Goal: Transaction & Acquisition: Book appointment/travel/reservation

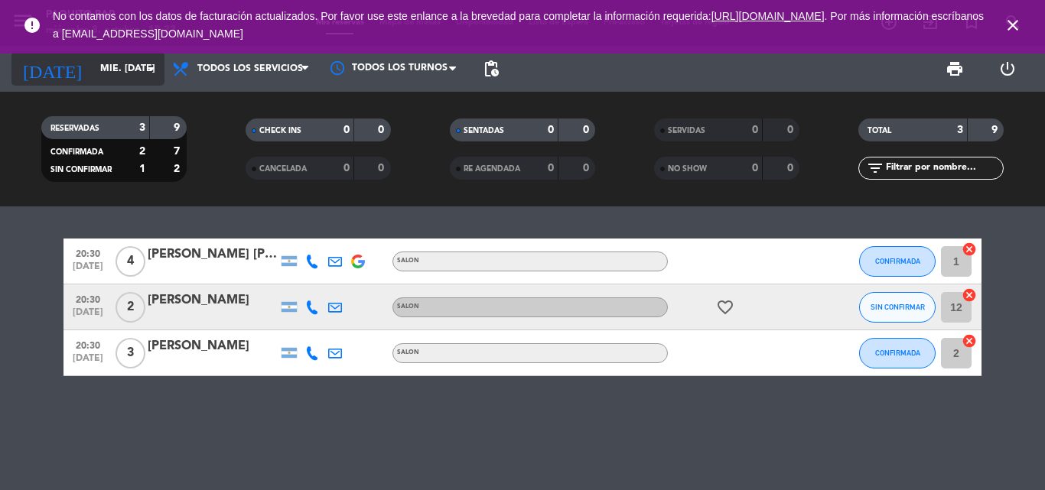
click at [145, 62] on icon "arrow_drop_down" at bounding box center [151, 69] width 18 height 18
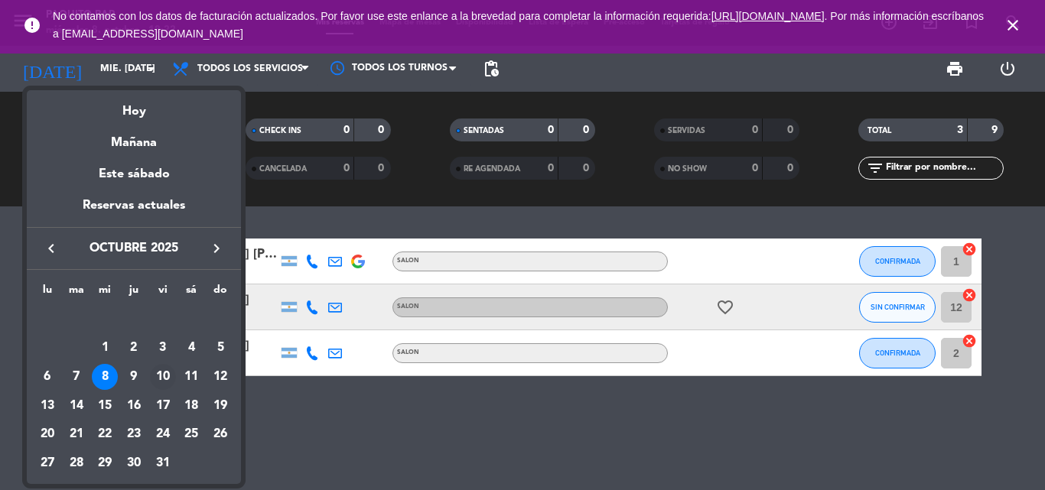
click at [168, 376] on div "10" at bounding box center [163, 377] width 26 height 26
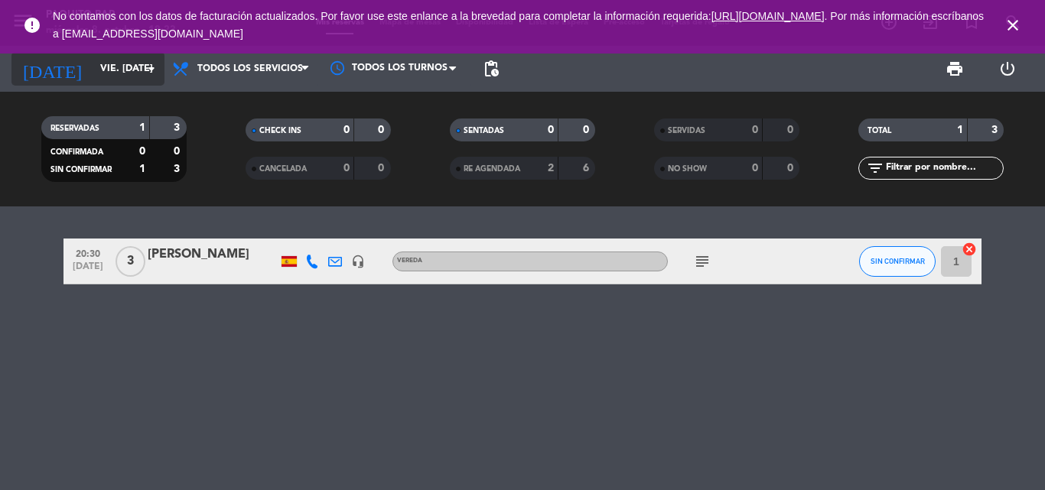
click at [109, 66] on input "vie. [DATE]" at bounding box center [157, 69] width 129 height 26
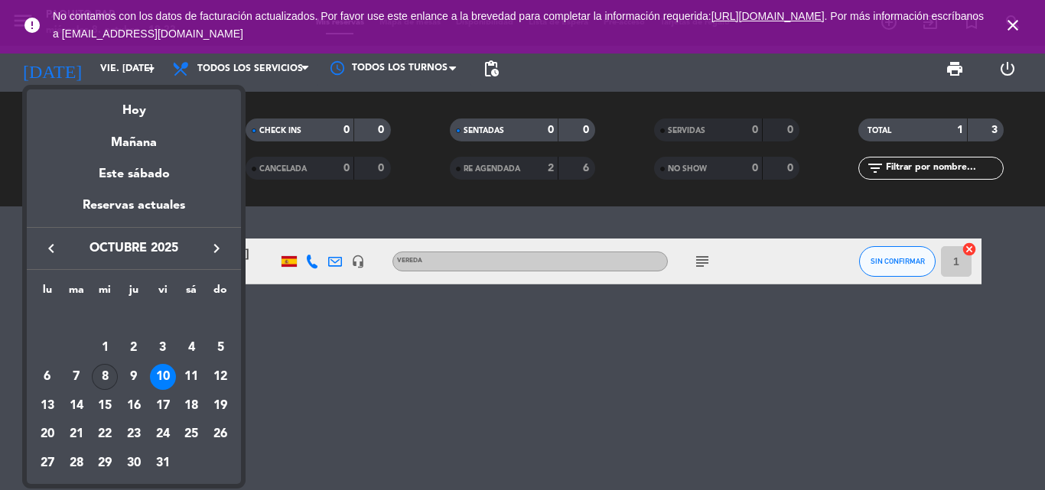
click at [109, 385] on div "8" at bounding box center [105, 377] width 26 height 26
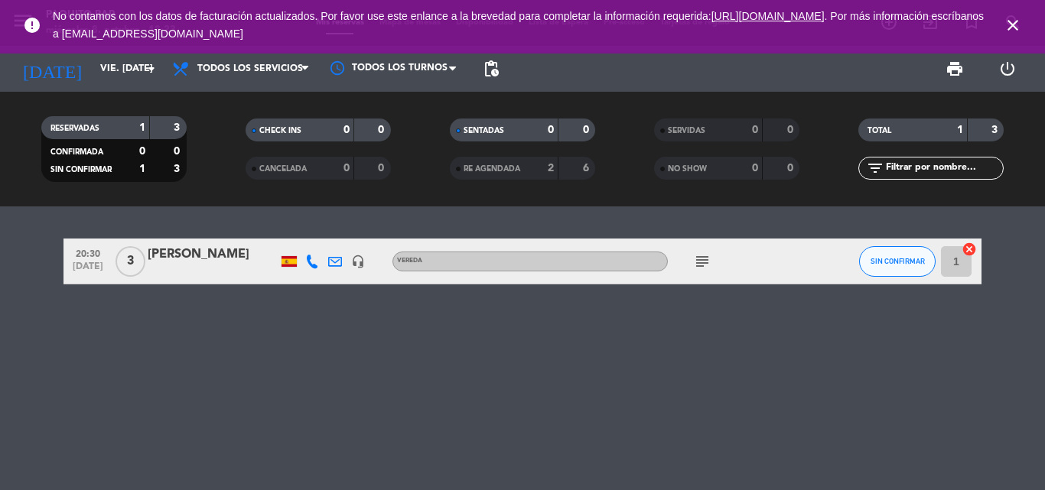
type input "mié. [DATE]"
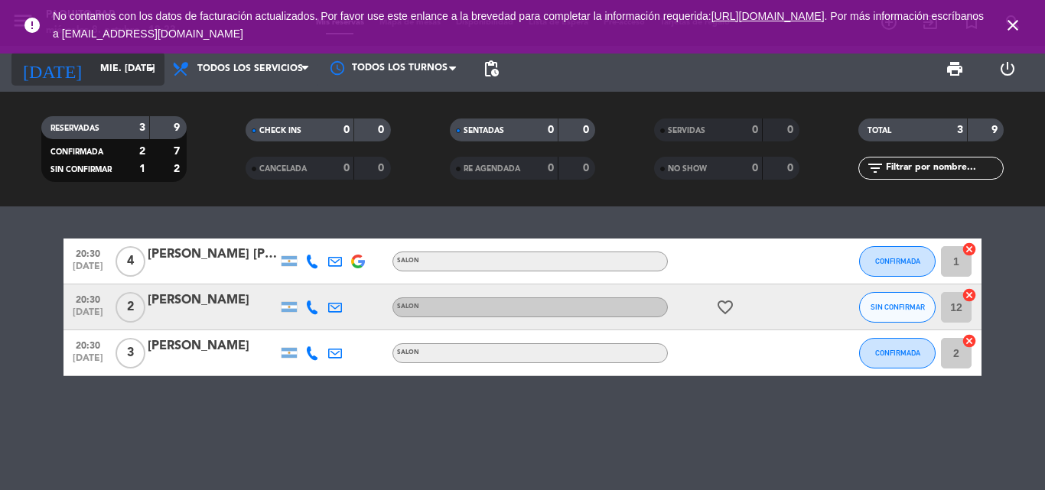
click at [142, 78] on input "mié. [DATE]" at bounding box center [157, 69] width 129 height 26
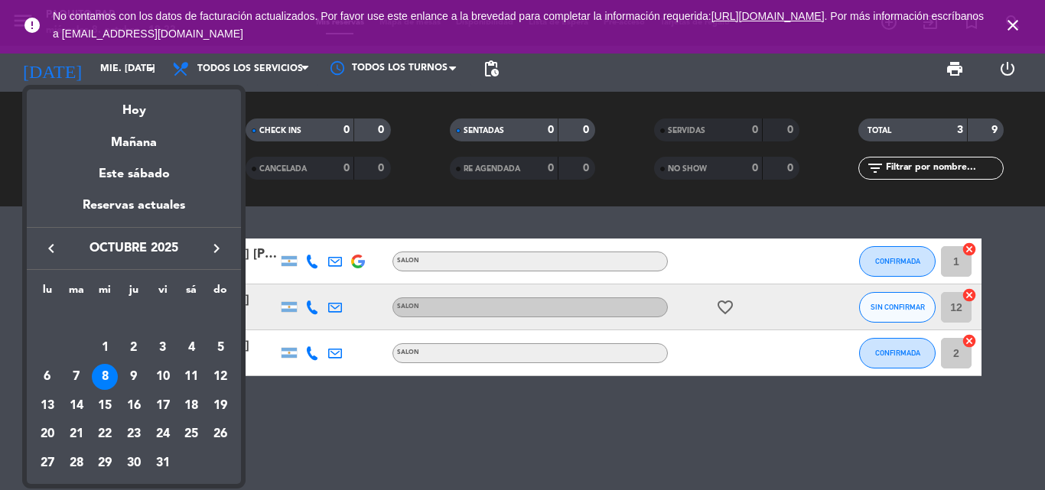
click at [1006, 70] on div at bounding box center [522, 245] width 1045 height 490
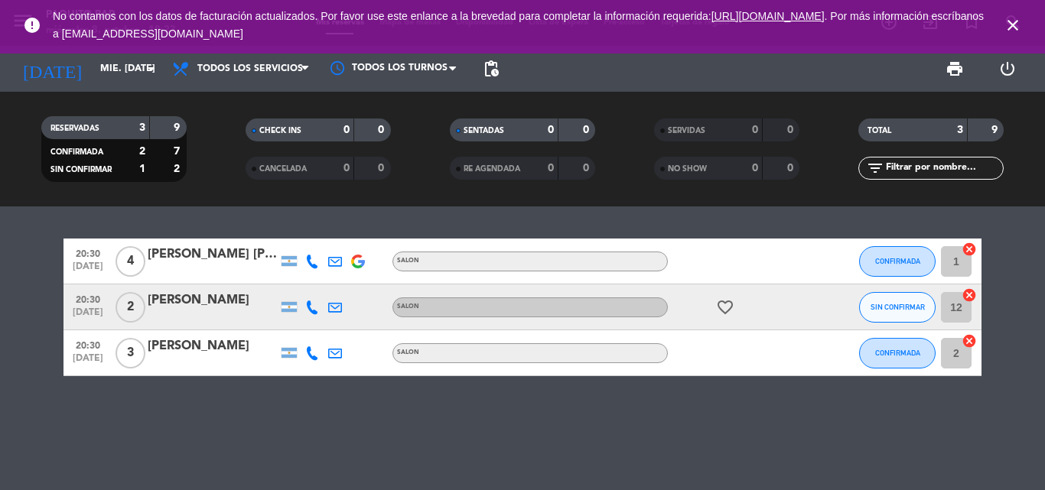
click at [1015, 21] on icon "close" at bounding box center [1013, 25] width 18 height 18
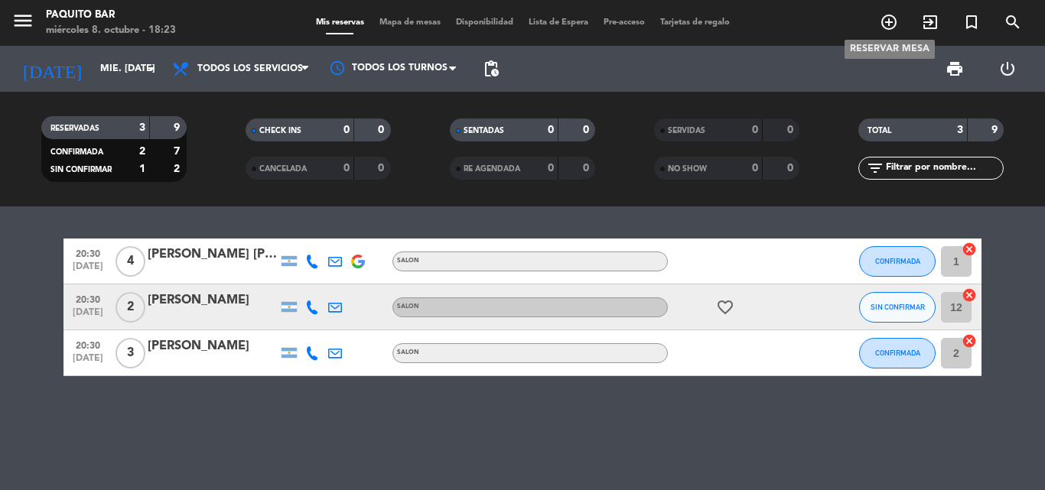
click at [889, 27] on icon "add_circle_outline" at bounding box center [889, 22] width 18 height 18
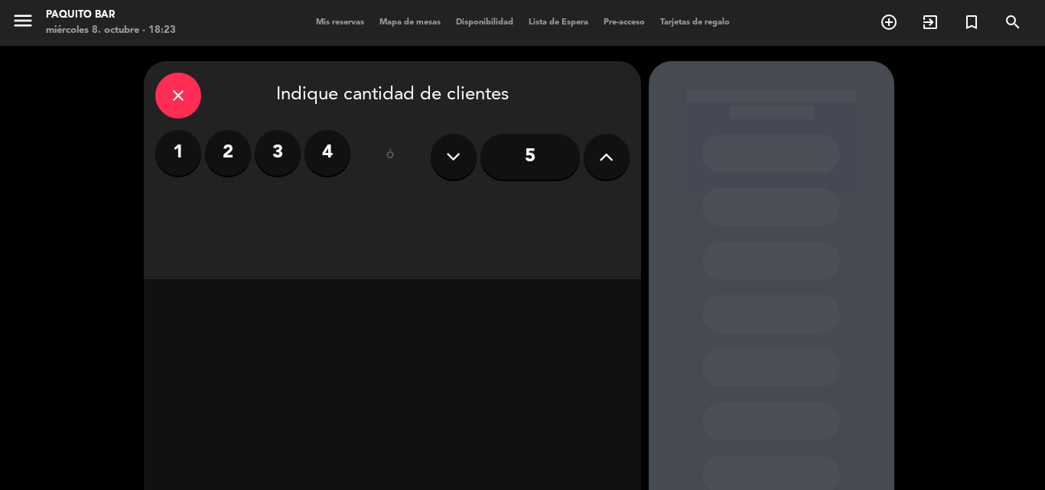
click at [177, 96] on icon "close" at bounding box center [178, 95] width 18 height 18
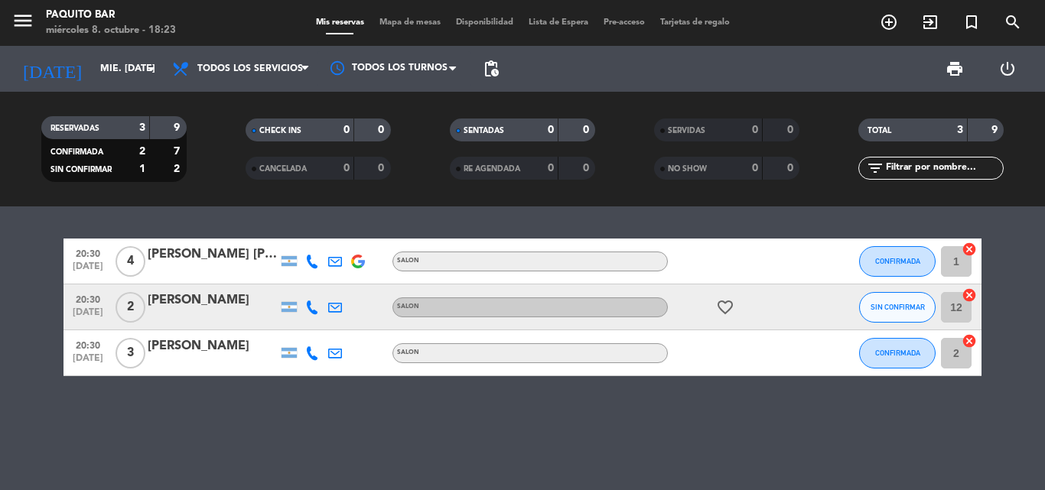
click at [956, 317] on input "12" at bounding box center [956, 307] width 31 height 31
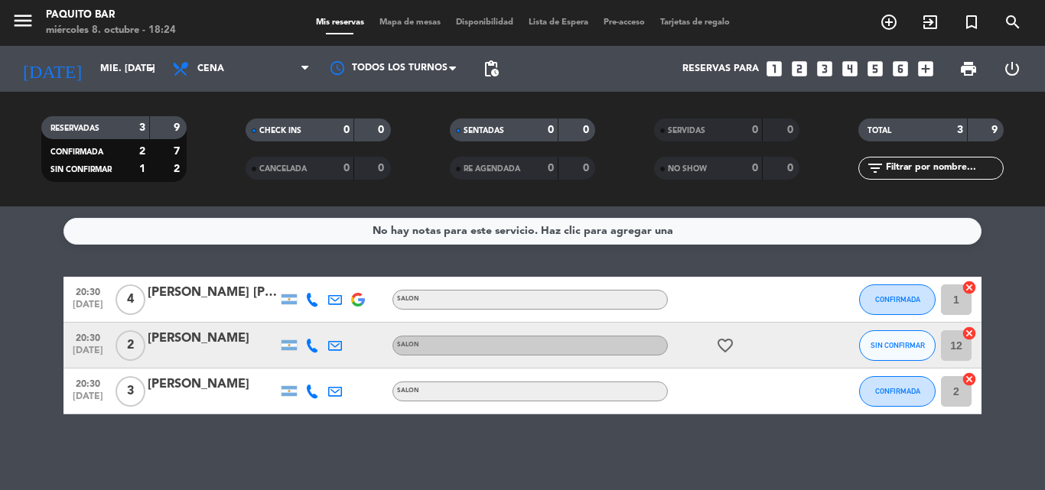
click at [426, 14] on div "menu Paquito Bar miércoles 8. octubre - 18:24 Mis reservas Mapa de mesas Dispon…" at bounding box center [522, 23] width 1045 height 46
click at [424, 25] on span "Mapa de mesas" at bounding box center [410, 22] width 77 height 8
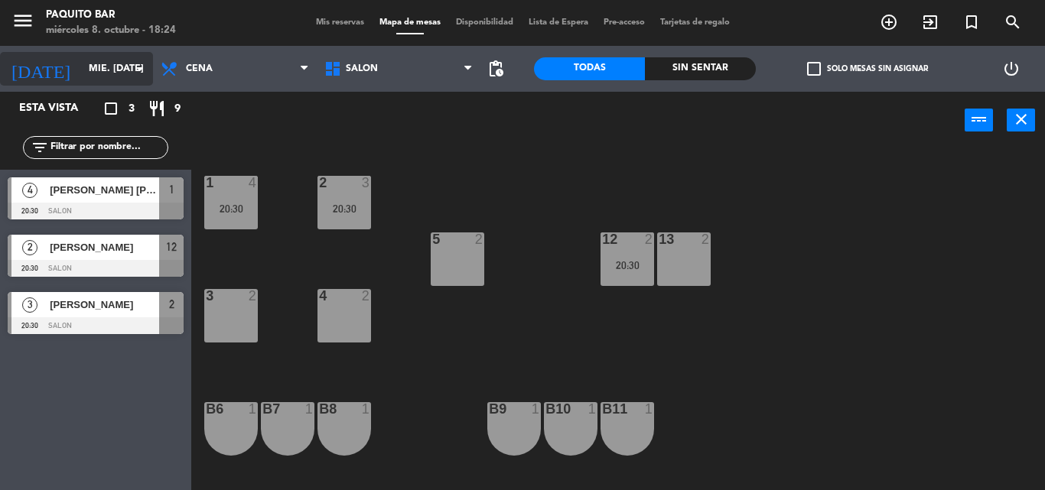
click at [90, 71] on input "mié. [DATE]" at bounding box center [145, 69] width 129 height 26
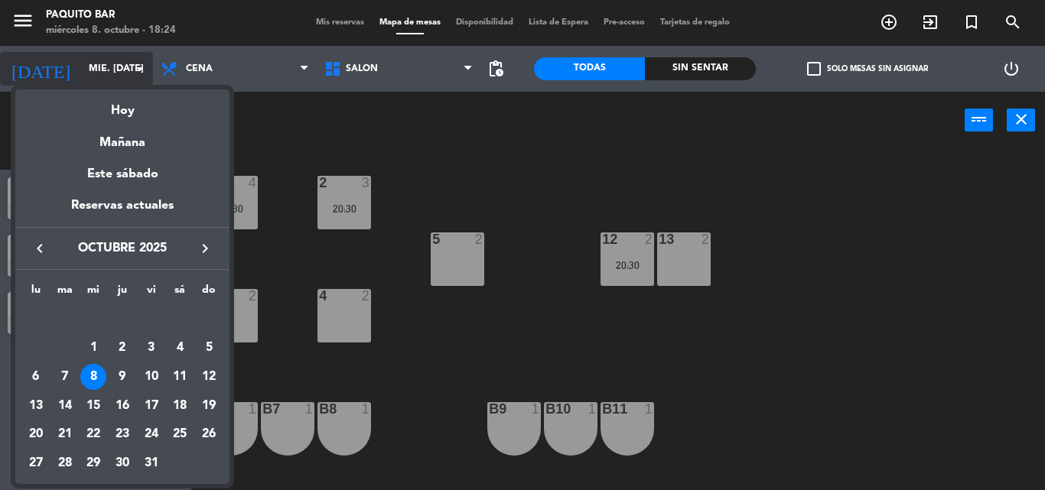
click at [90, 71] on div at bounding box center [522, 245] width 1045 height 490
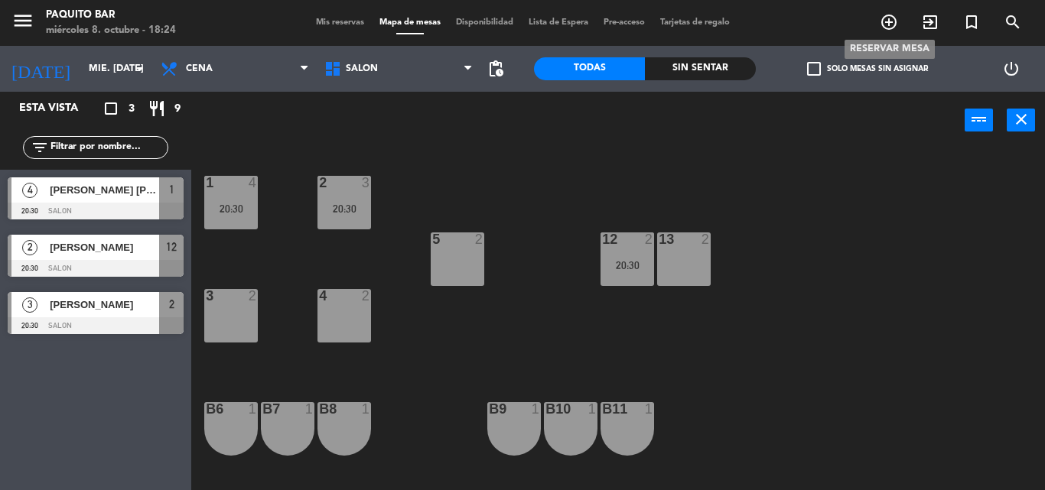
click at [888, 31] on icon "add_circle_outline" at bounding box center [889, 22] width 18 height 18
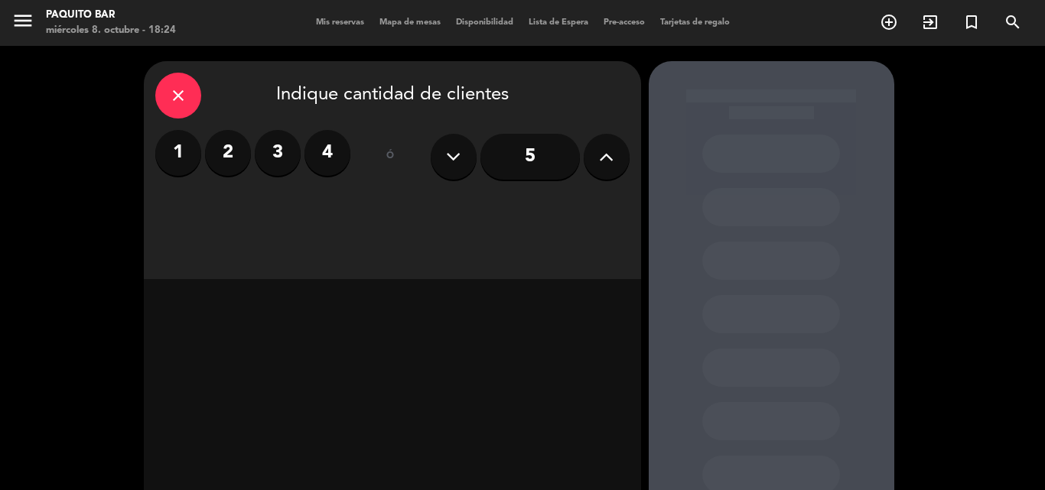
click at [336, 152] on label "4" at bounding box center [328, 153] width 46 height 46
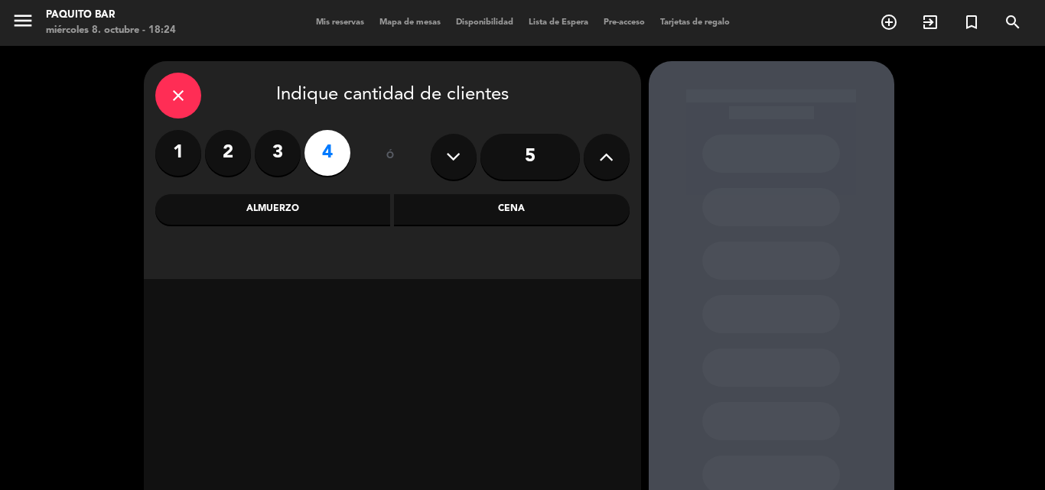
click at [525, 215] on div "Cena" at bounding box center [512, 209] width 236 height 31
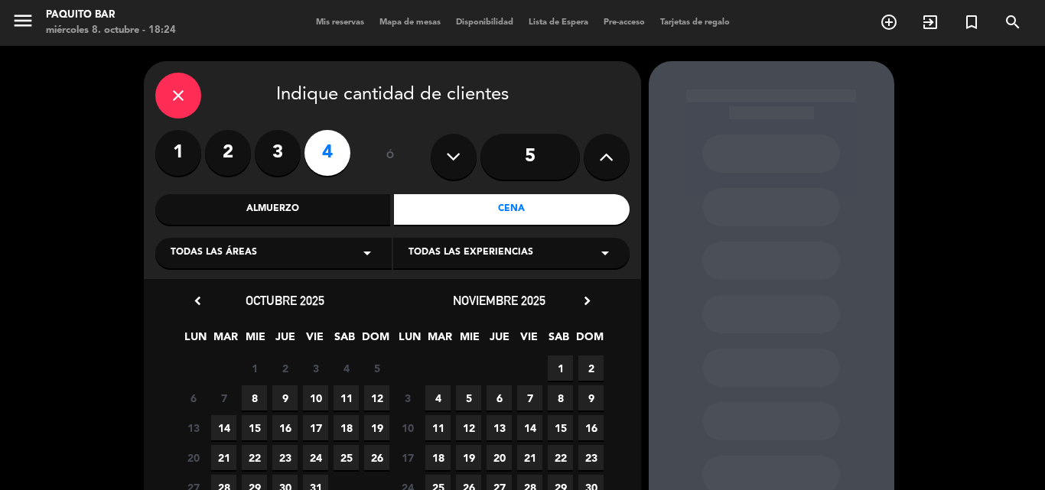
click at [447, 147] on icon at bounding box center [453, 156] width 15 height 23
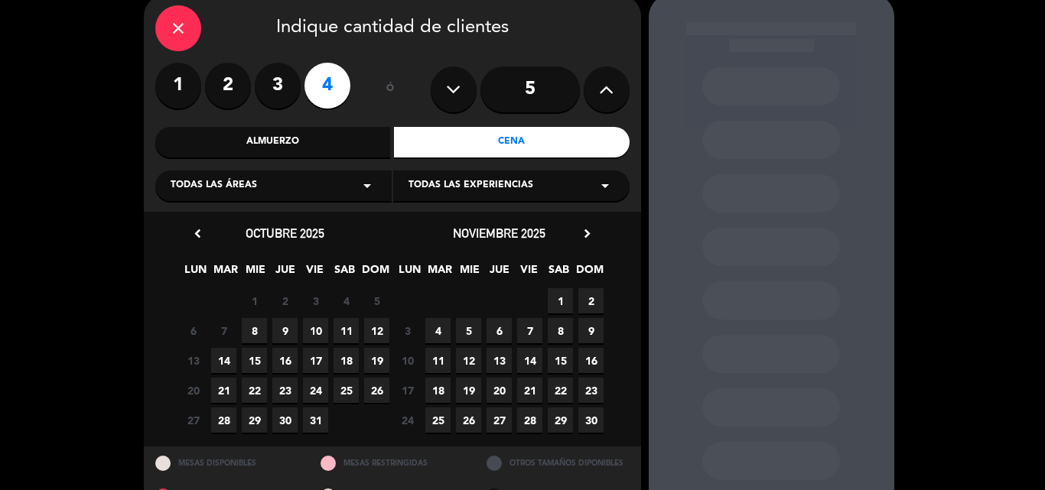
scroll to position [77, 0]
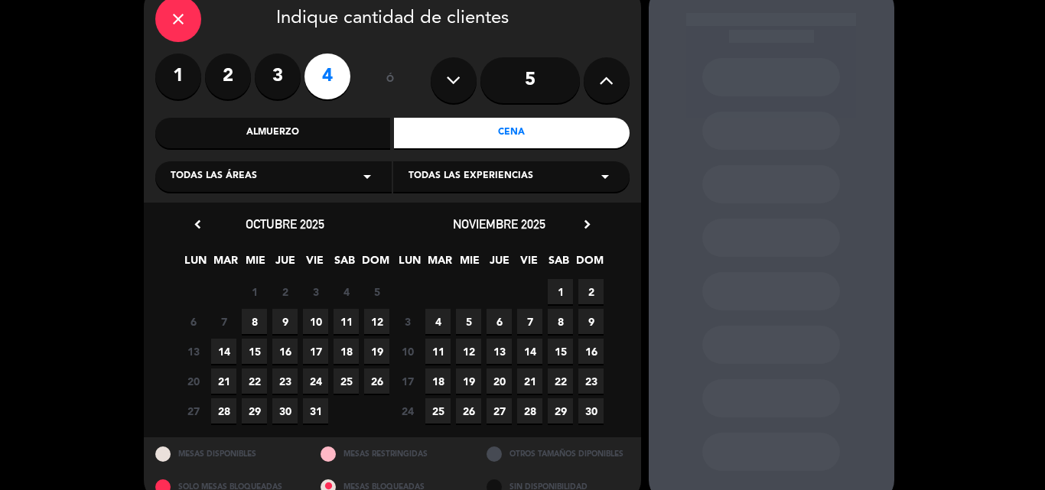
click at [255, 317] on span "8" at bounding box center [254, 321] width 25 height 25
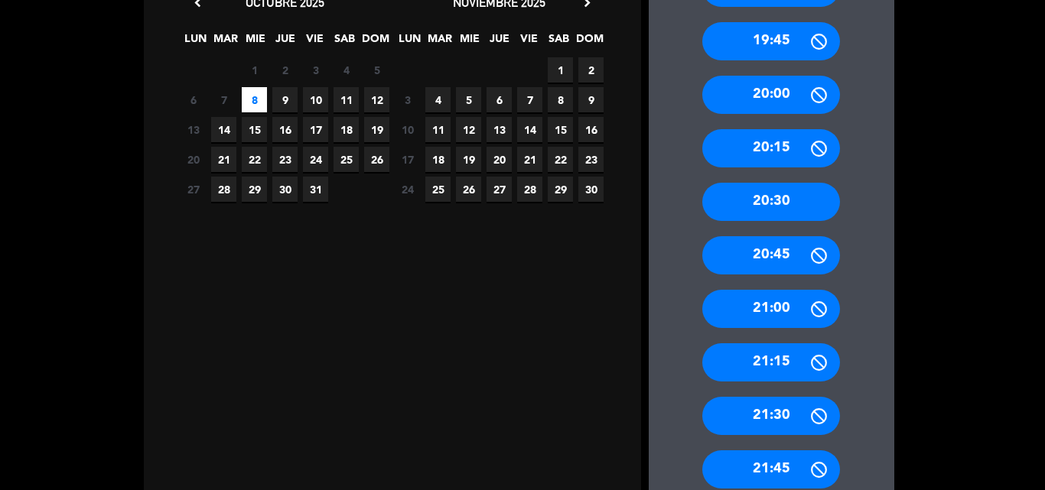
scroll to position [306, 0]
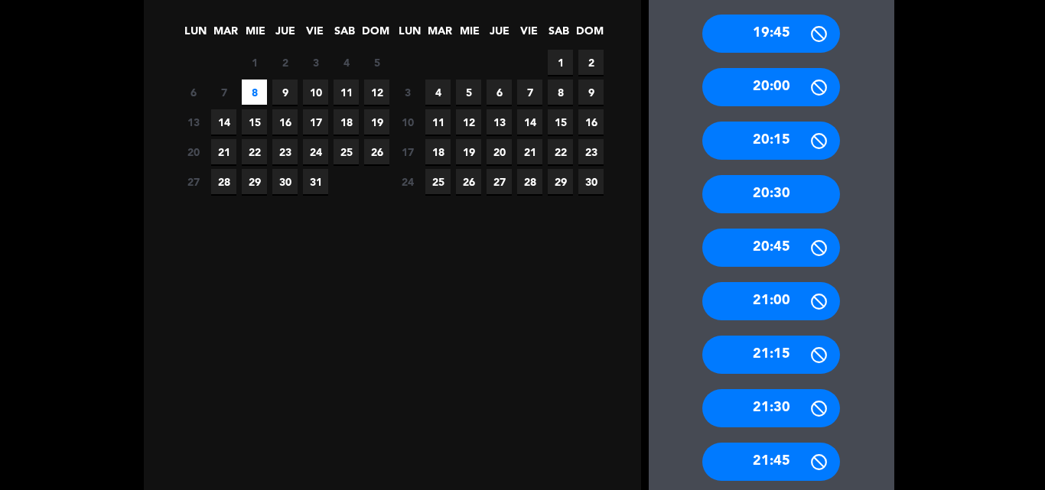
click at [796, 406] on div "21:30" at bounding box center [771, 408] width 138 height 38
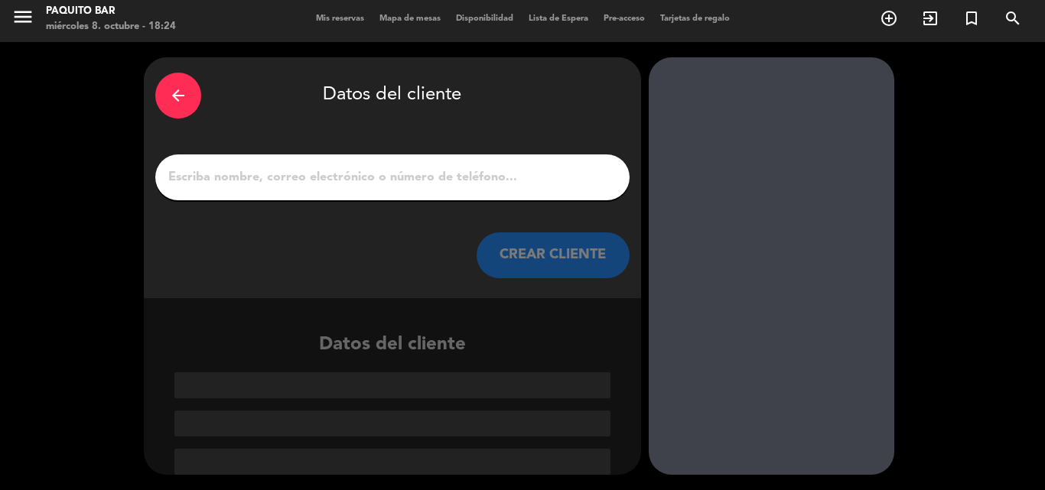
scroll to position [4, 0]
click at [377, 162] on div at bounding box center [392, 178] width 474 height 46
click at [379, 186] on input "1" at bounding box center [392, 177] width 451 height 21
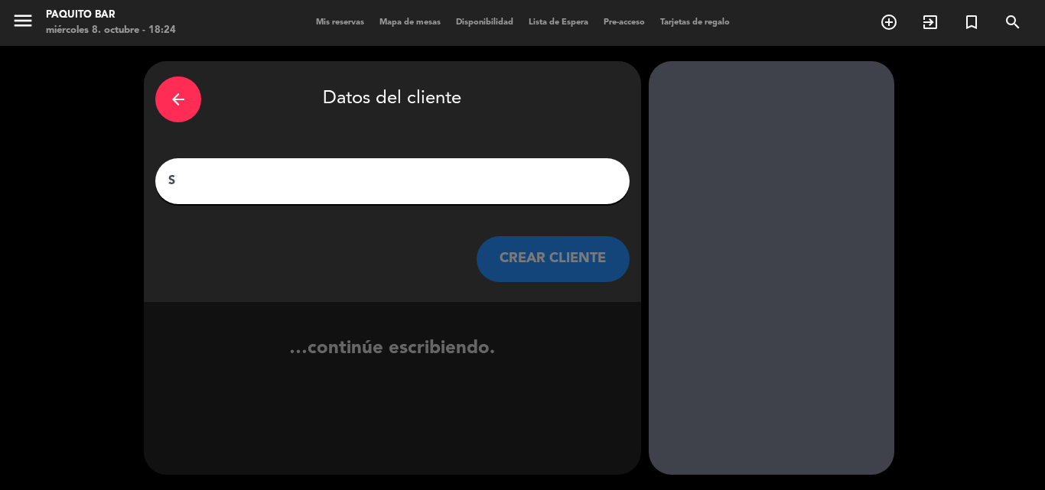
scroll to position [0, 0]
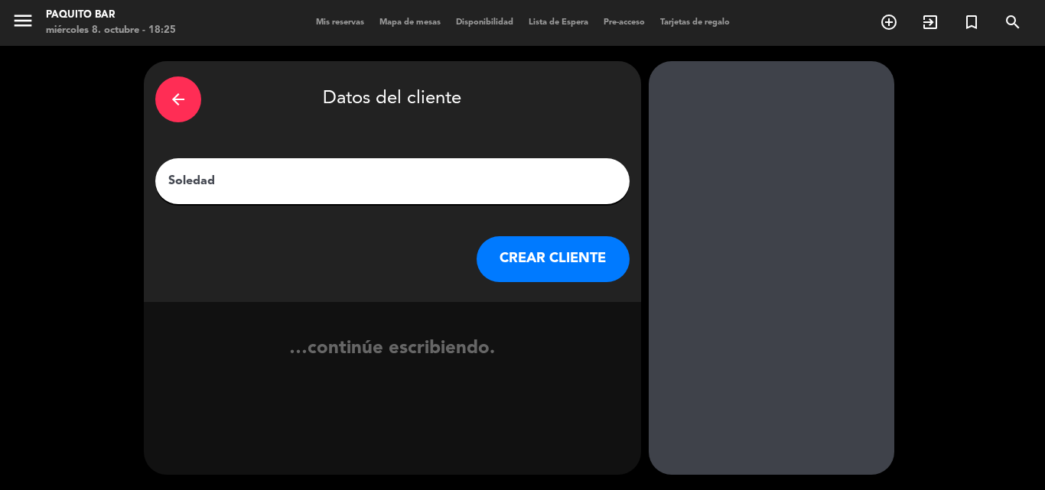
type input "Soledad"
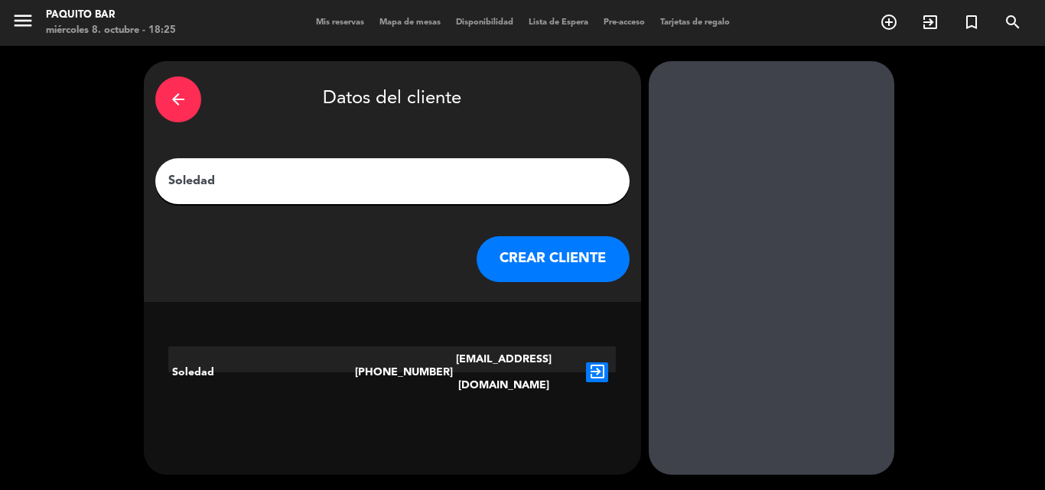
click at [547, 264] on button "CREAR CLIENTE" at bounding box center [553, 259] width 153 height 46
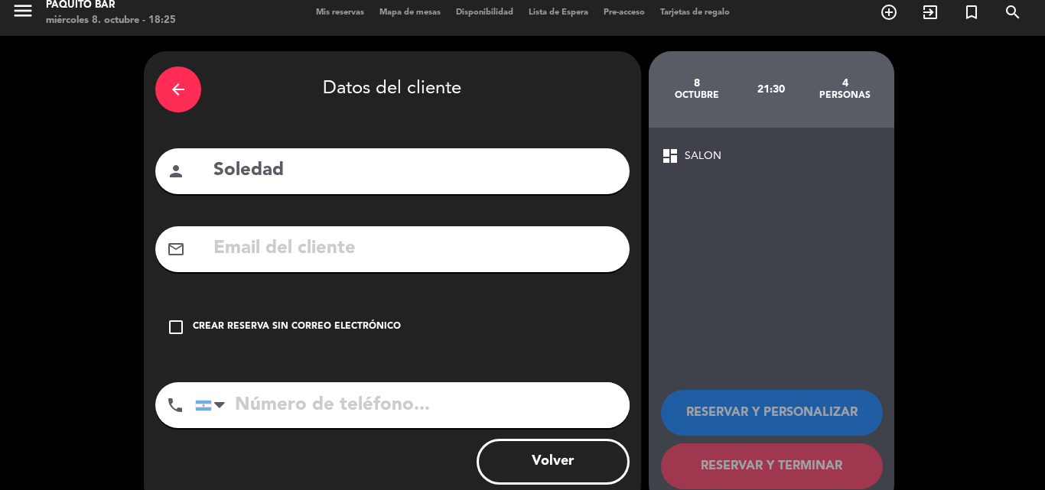
scroll to position [43, 0]
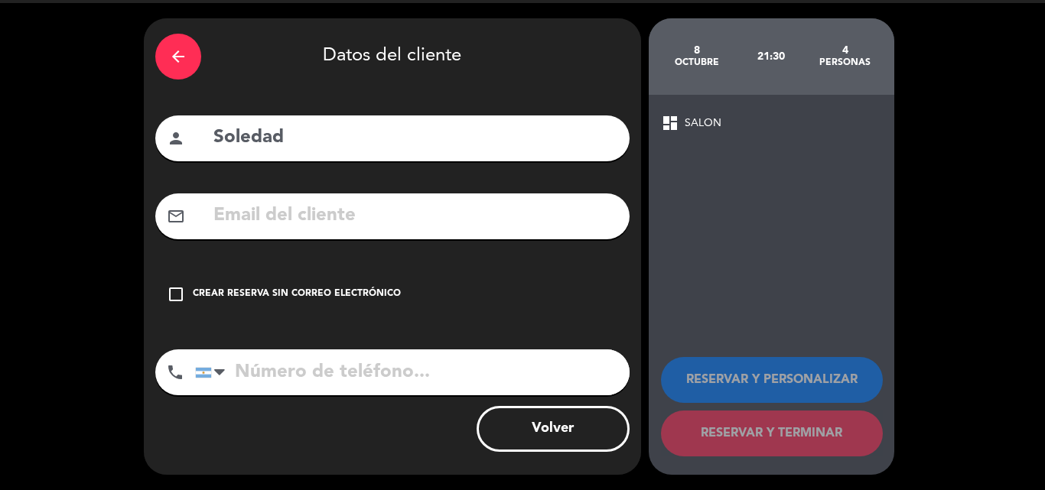
click at [306, 295] on div "Crear reserva sin correo electrónico" at bounding box center [297, 294] width 208 height 15
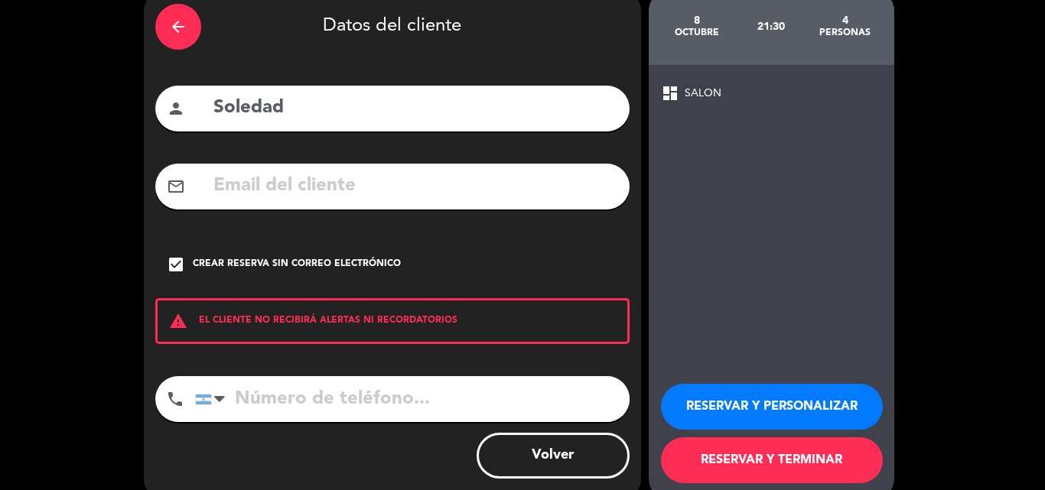
scroll to position [99, 0]
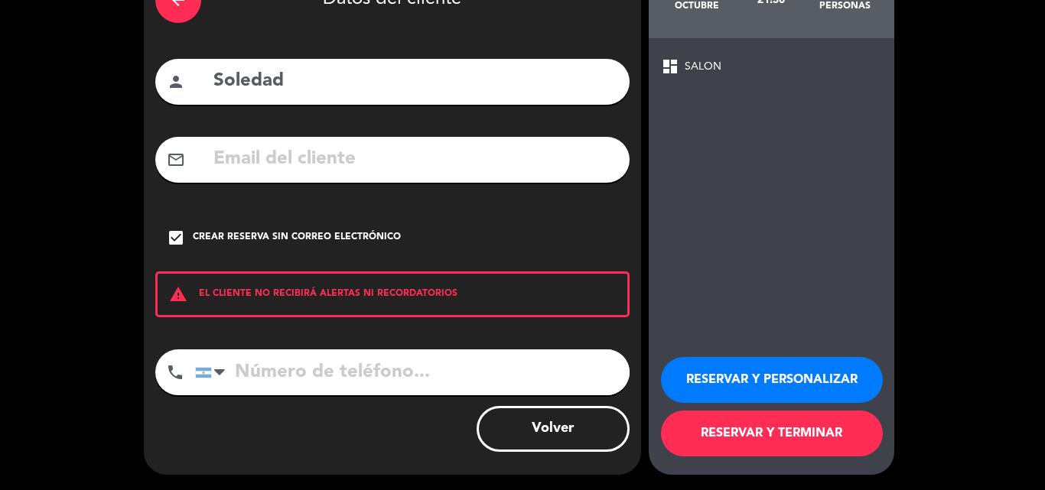
click at [755, 374] on button "RESERVAR Y PERSONALIZAR" at bounding box center [772, 380] width 222 height 46
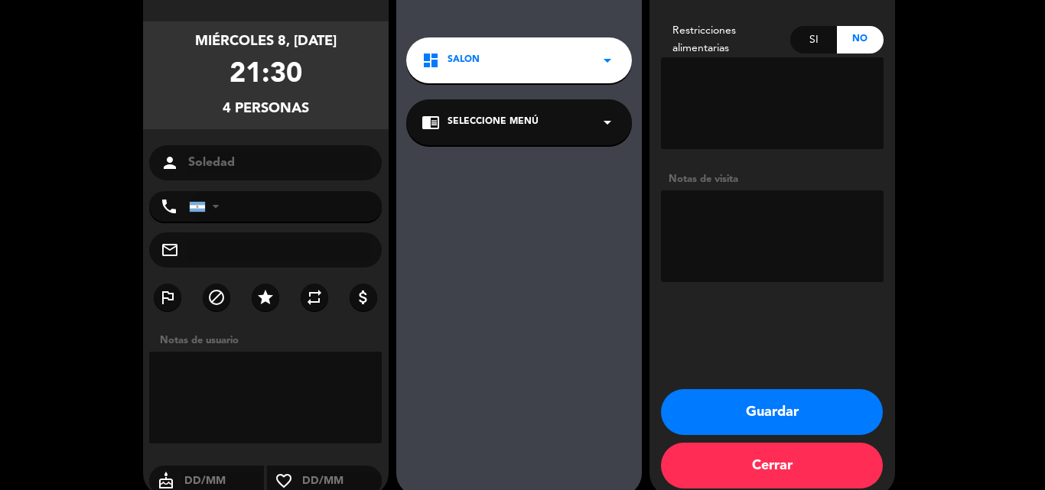
scroll to position [122, 0]
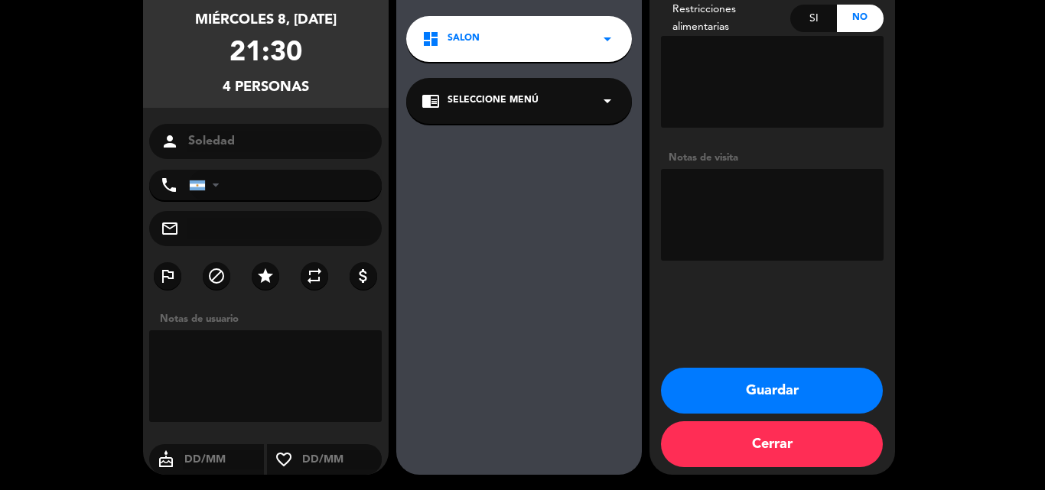
click at [479, 49] on div "dashboard SALON arrow_drop_down" at bounding box center [519, 39] width 226 height 46
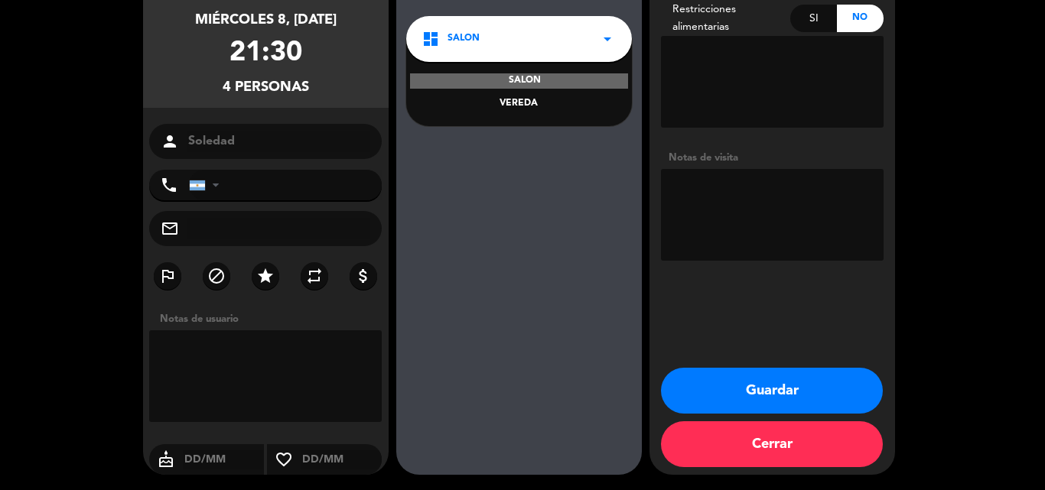
click at [510, 102] on div "VEREDA" at bounding box center [519, 103] width 195 height 15
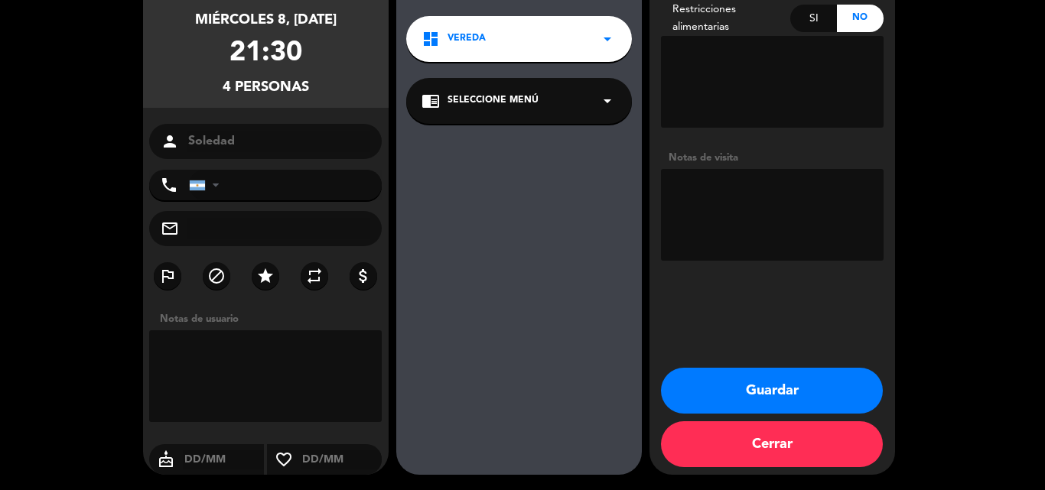
click at [767, 386] on button "Guardar" at bounding box center [772, 391] width 222 height 46
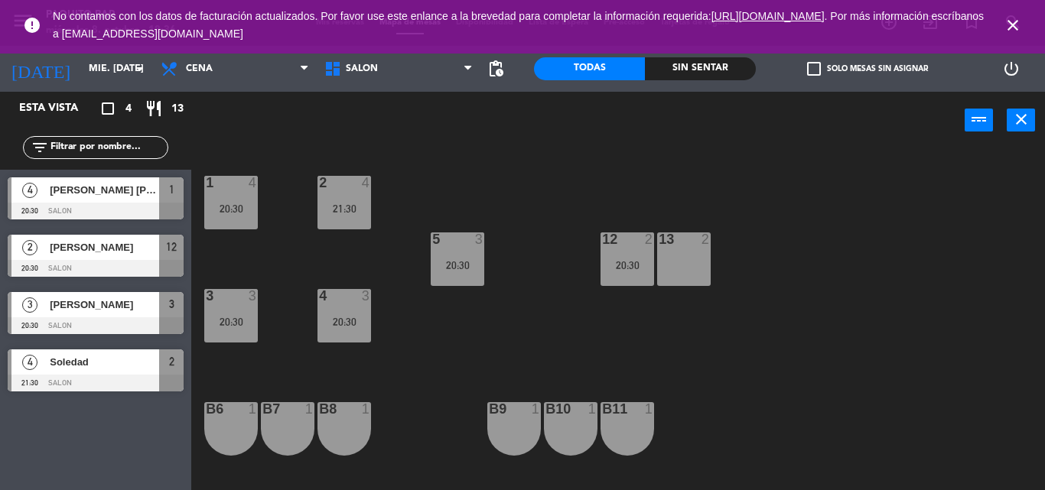
click at [1007, 28] on icon "close" at bounding box center [1013, 25] width 18 height 18
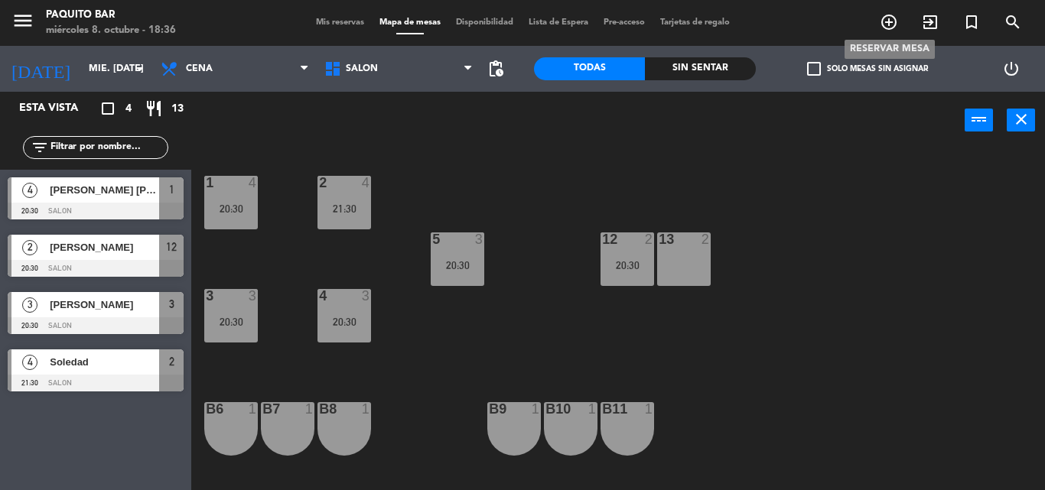
click at [883, 24] on icon "add_circle_outline" at bounding box center [889, 22] width 18 height 18
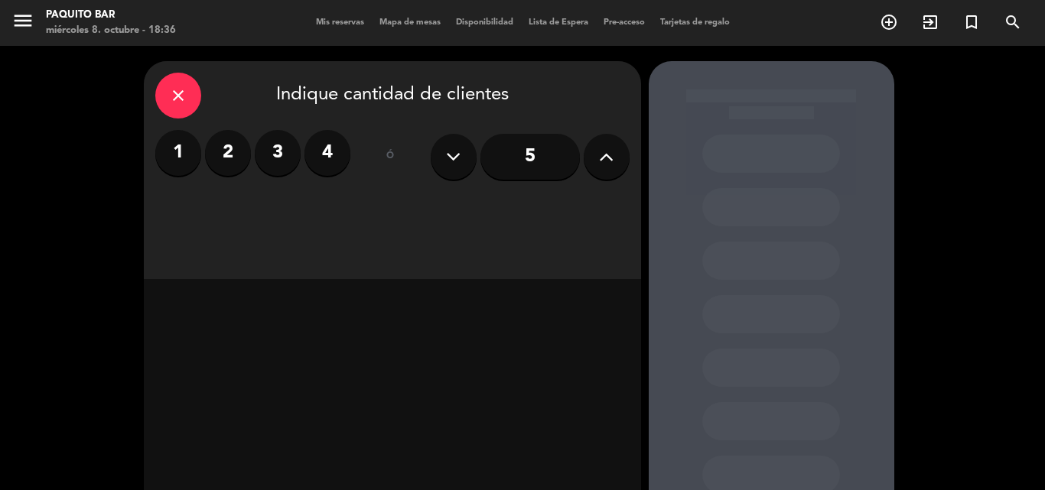
click at [226, 156] on label "2" at bounding box center [228, 153] width 46 height 46
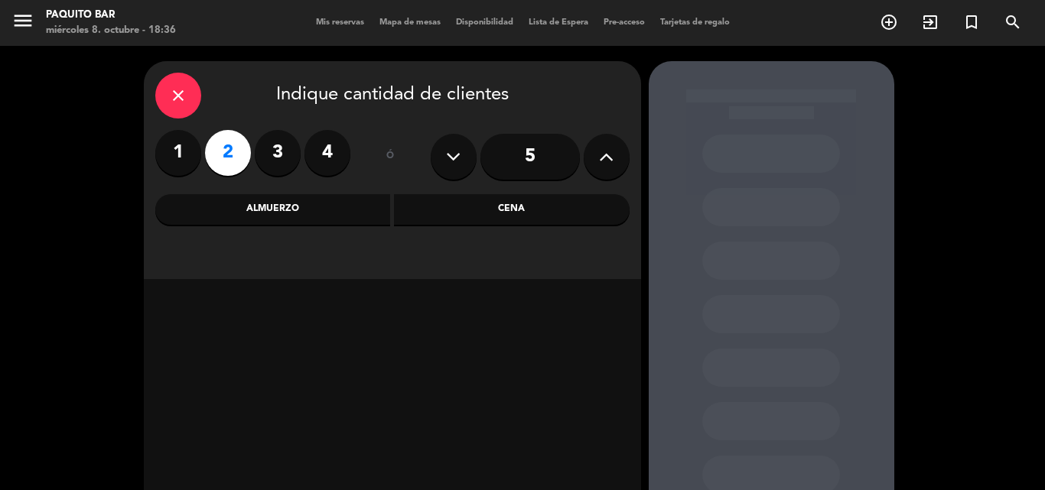
click at [530, 202] on div "Cena" at bounding box center [512, 209] width 236 height 31
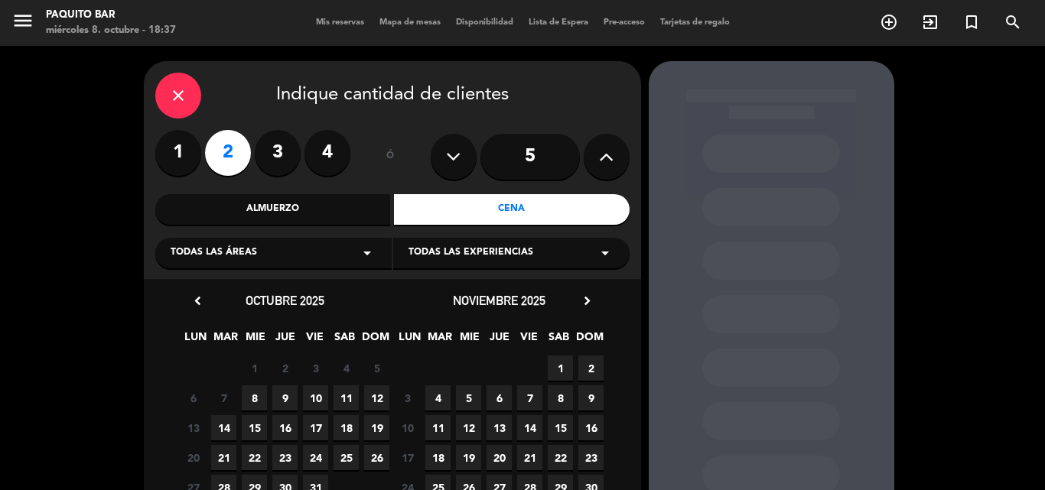
click at [312, 401] on span "10" at bounding box center [315, 398] width 25 height 25
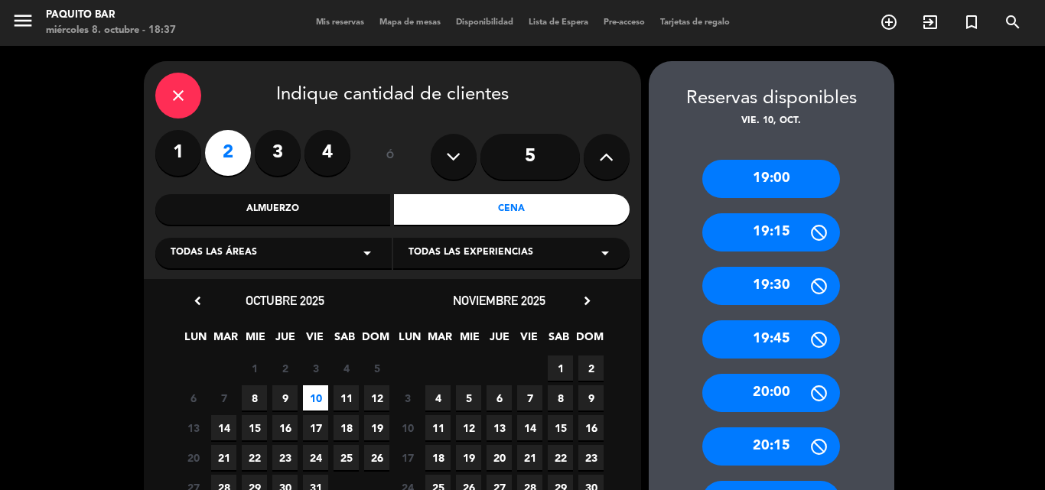
click at [777, 402] on div "20:00" at bounding box center [771, 393] width 138 height 38
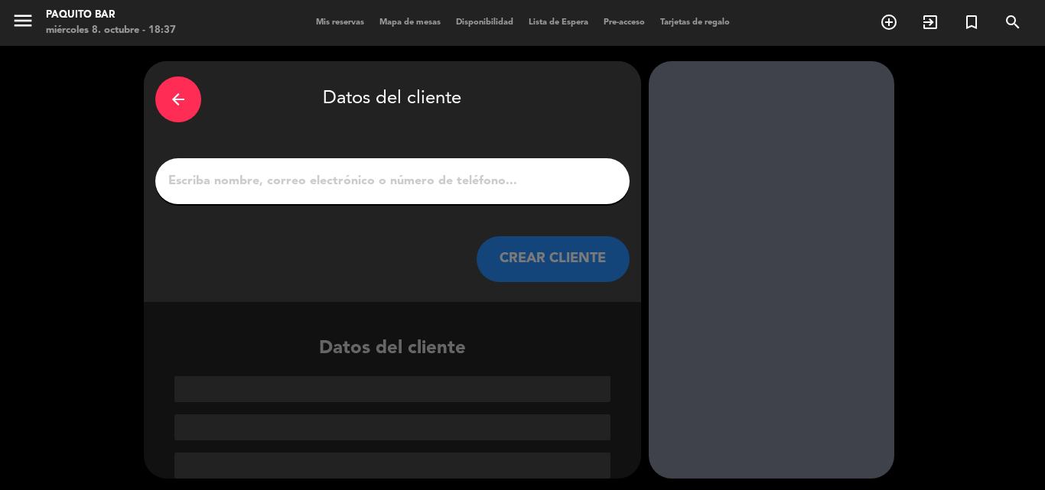
click at [395, 180] on input "1" at bounding box center [392, 181] width 451 height 21
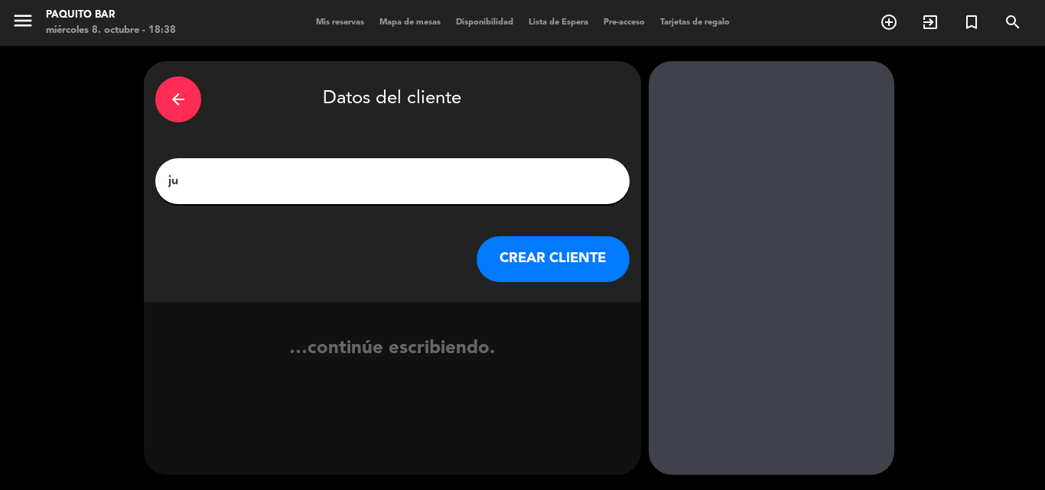
type input "j"
type input "JULI BELVISOTTI CARPANO"
click at [527, 258] on button "CREAR CLIENTE" at bounding box center [553, 259] width 153 height 46
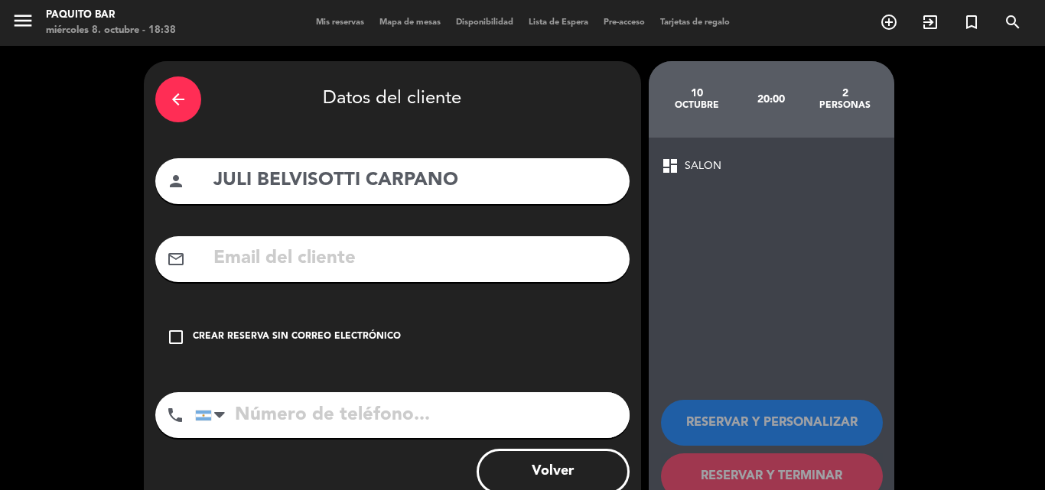
click at [182, 339] on icon "check_box_outline_blank" at bounding box center [176, 337] width 18 height 18
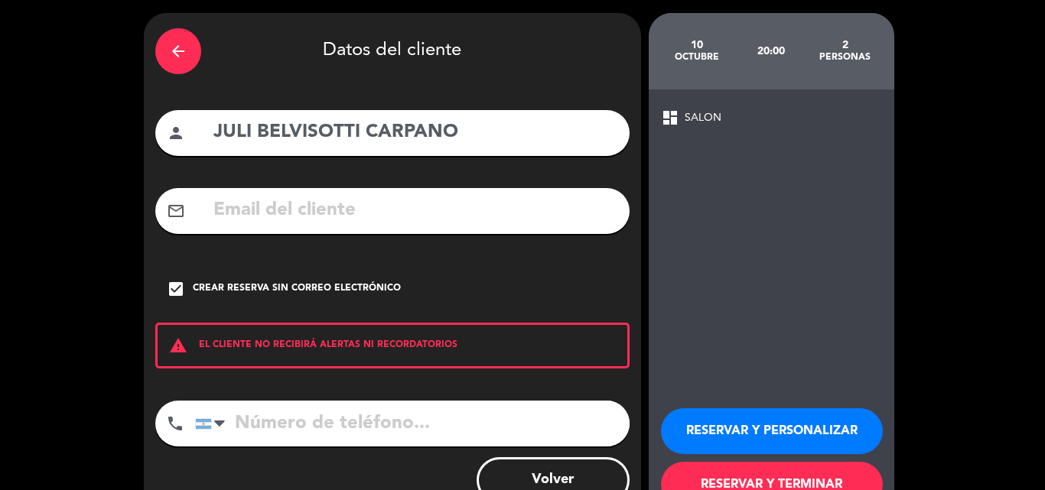
scroll to position [99, 0]
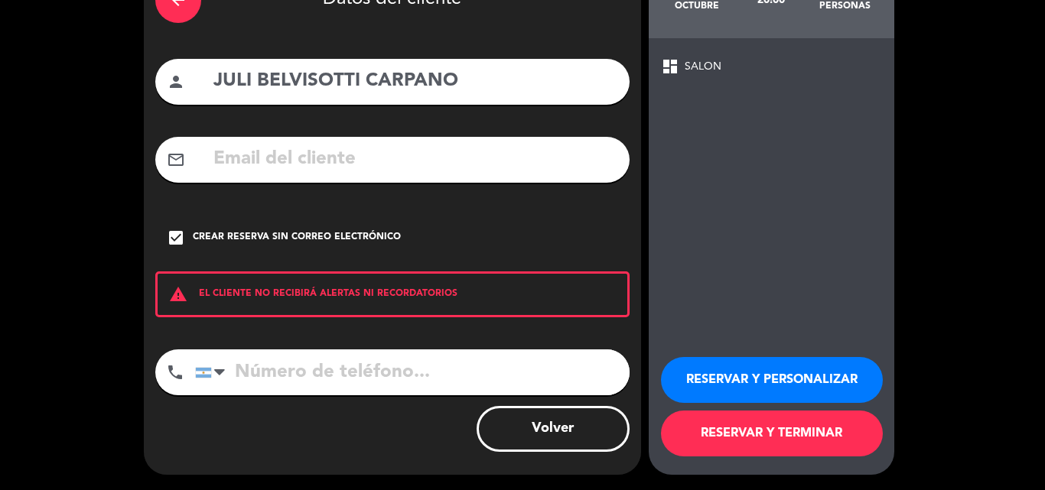
click at [793, 386] on button "RESERVAR Y PERSONALIZAR" at bounding box center [772, 380] width 222 height 46
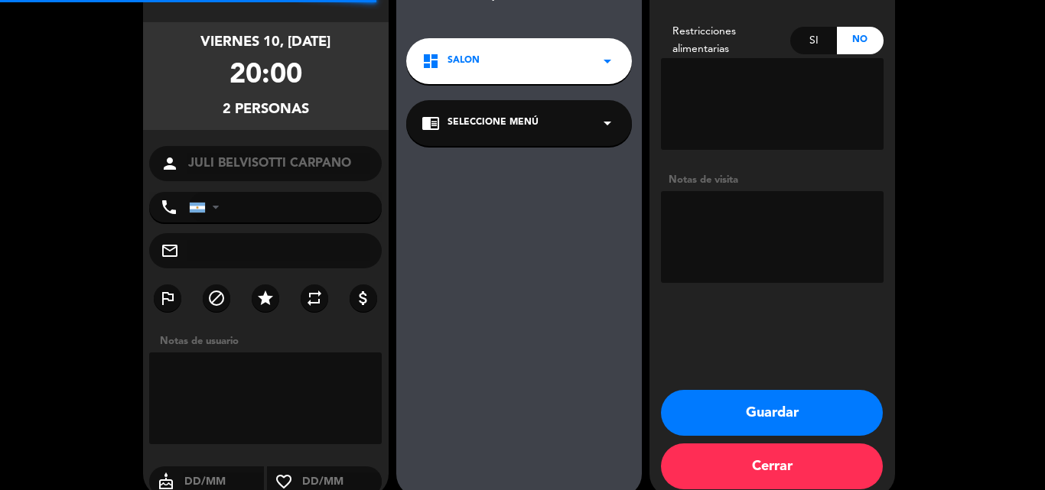
scroll to position [61, 0]
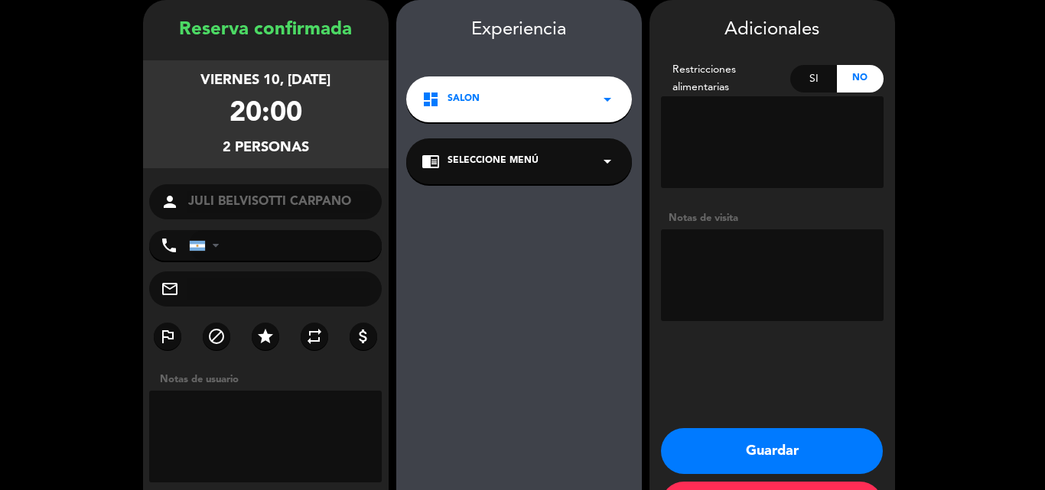
click at [742, 445] on button "Guardar" at bounding box center [772, 452] width 222 height 46
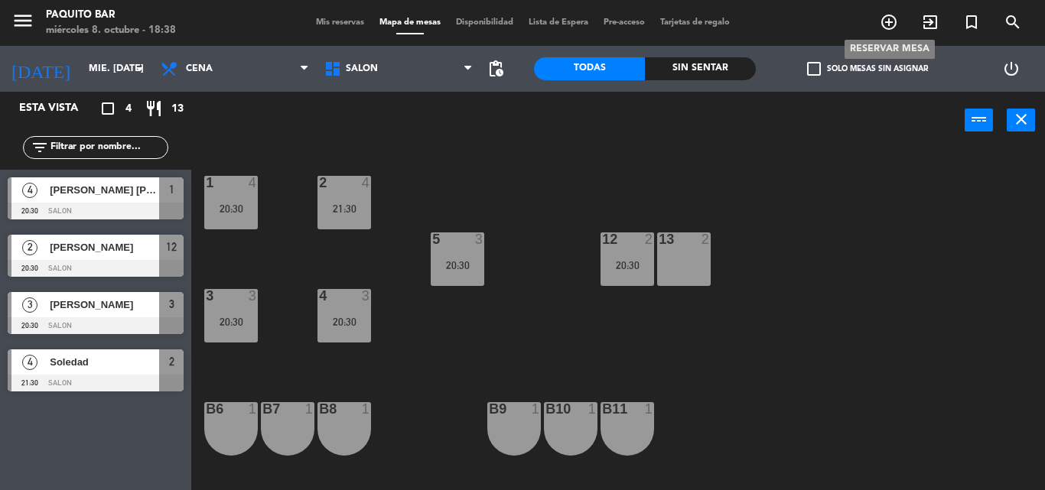
click at [886, 30] on icon "add_circle_outline" at bounding box center [889, 22] width 18 height 18
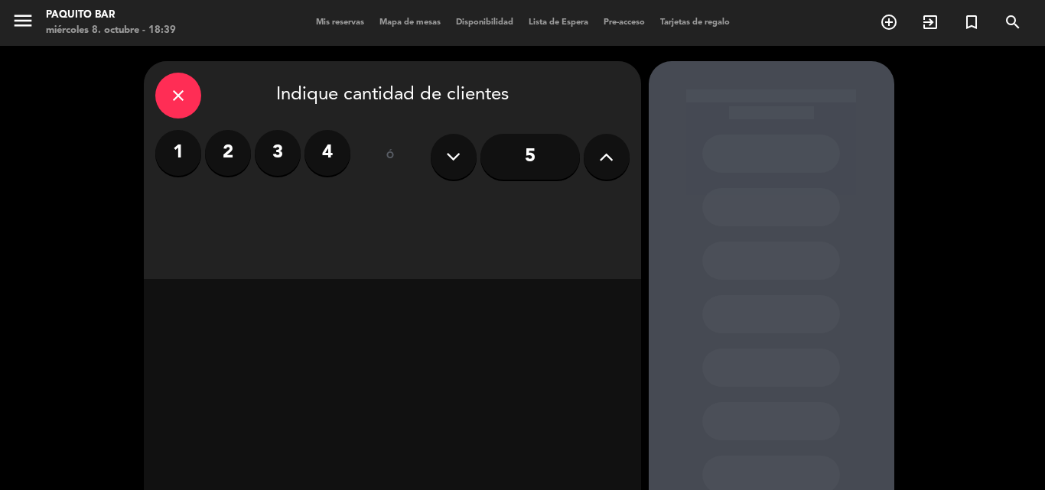
click at [224, 158] on label "2" at bounding box center [228, 153] width 46 height 46
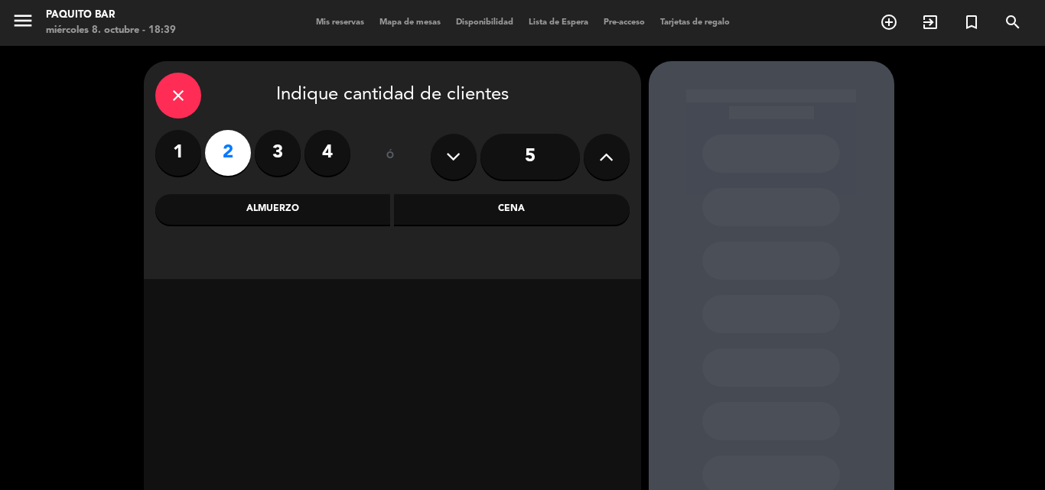
click at [471, 199] on div "Cena" at bounding box center [512, 209] width 236 height 31
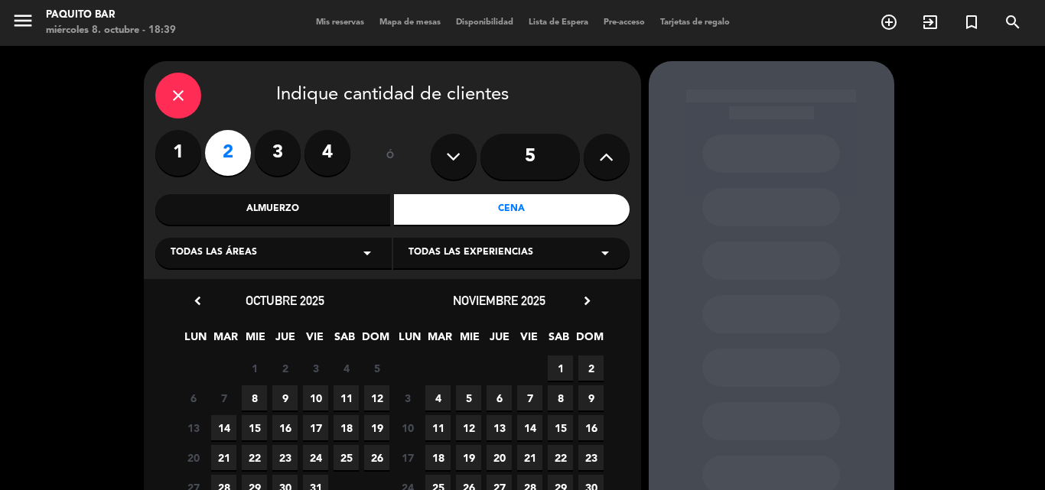
click at [313, 395] on span "10" at bounding box center [315, 398] width 25 height 25
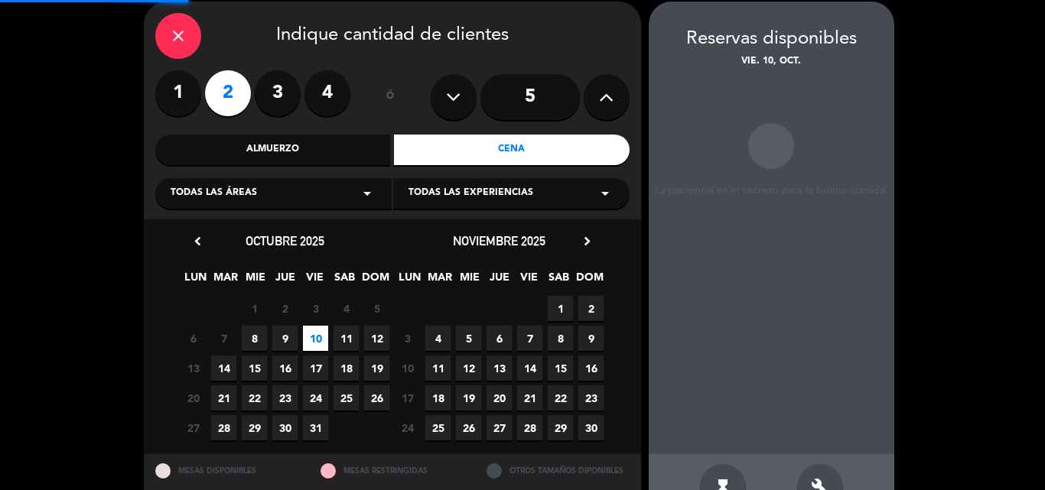
scroll to position [61, 0]
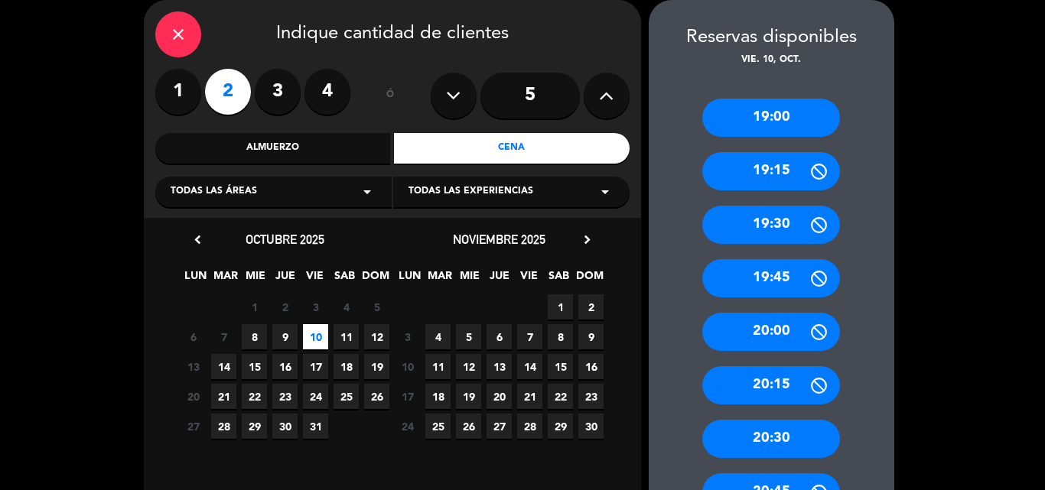
click at [758, 337] on div "20:00" at bounding box center [771, 332] width 138 height 38
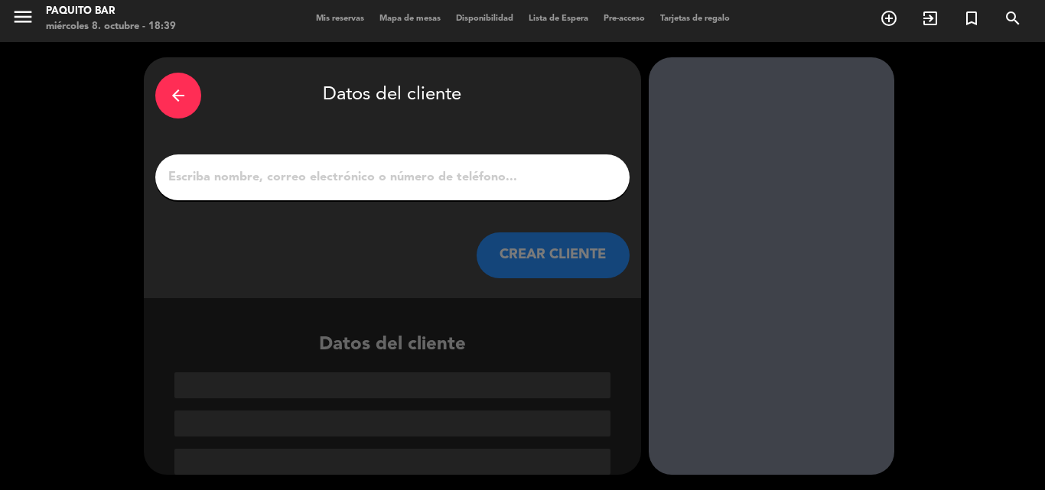
scroll to position [4, 0]
click at [366, 179] on input "1" at bounding box center [392, 177] width 451 height 21
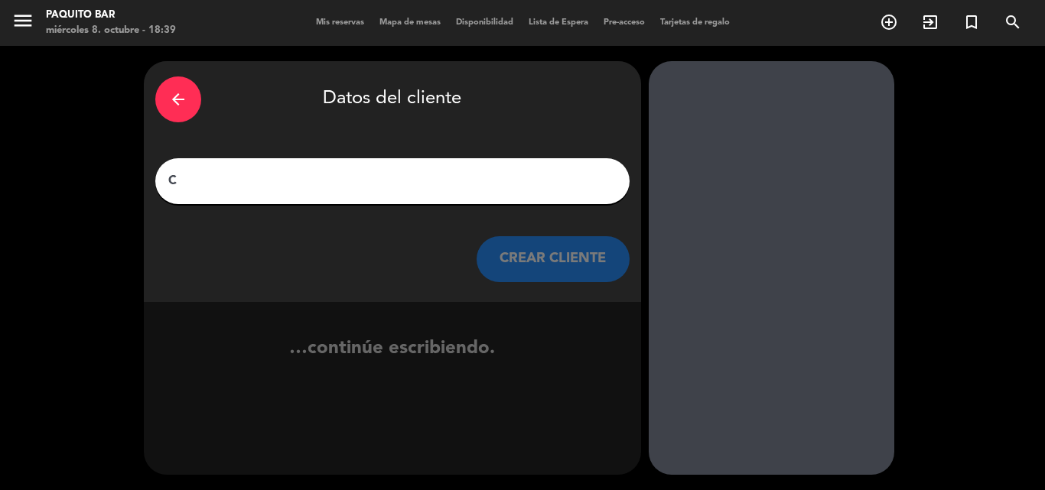
scroll to position [0, 0]
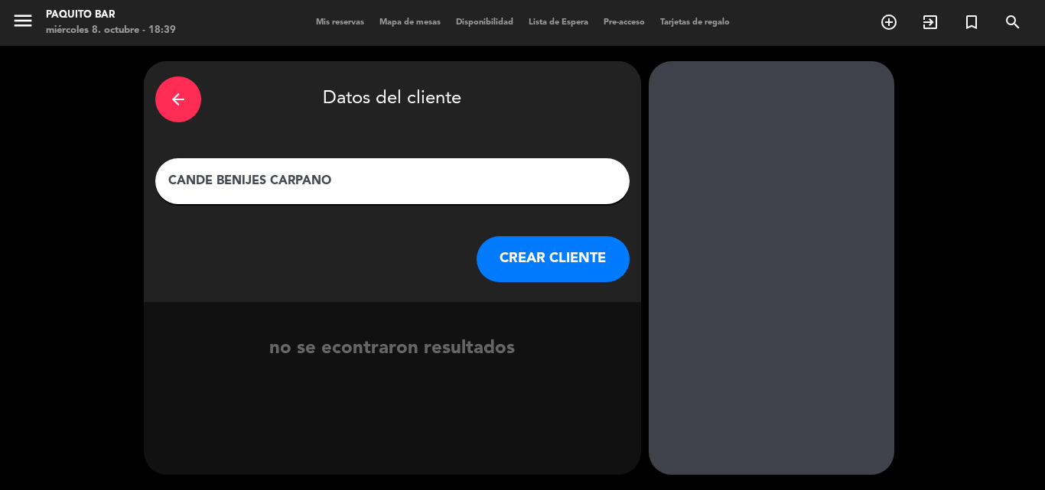
type input "CANDE BENIJES CARPANO"
click at [501, 261] on button "CREAR CLIENTE" at bounding box center [553, 259] width 153 height 46
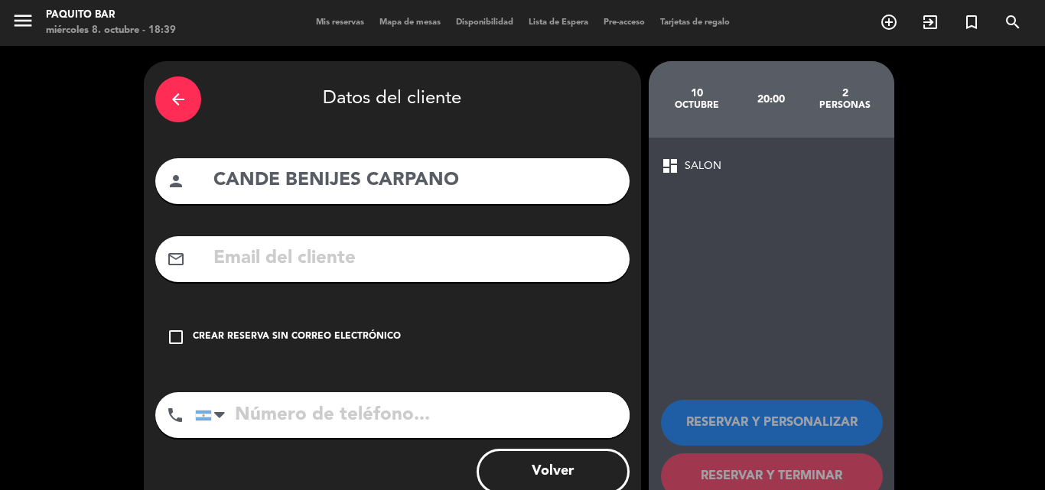
click at [173, 342] on icon "check_box_outline_blank" at bounding box center [176, 337] width 18 height 18
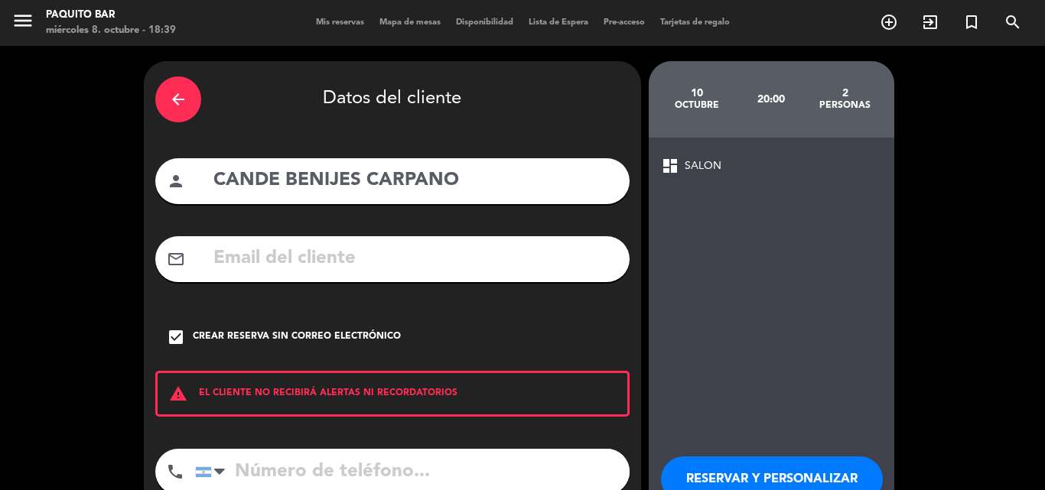
click at [732, 468] on button "RESERVAR Y PERSONALIZAR" at bounding box center [772, 480] width 222 height 46
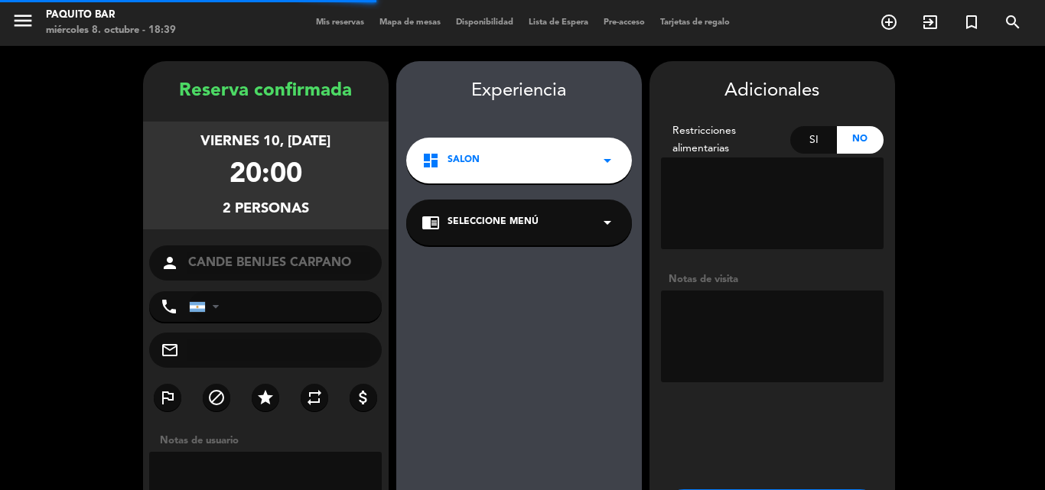
scroll to position [61, 0]
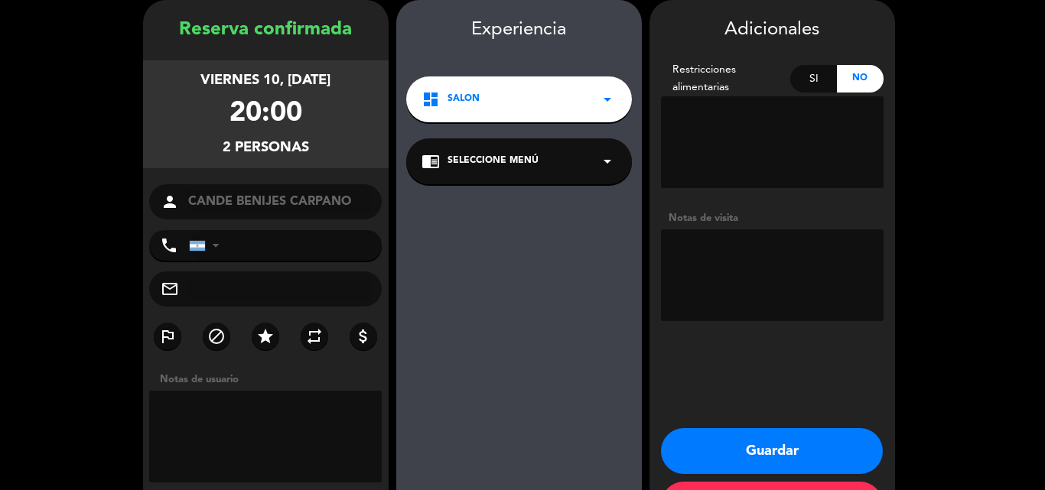
click at [752, 455] on button "Guardar" at bounding box center [772, 452] width 222 height 46
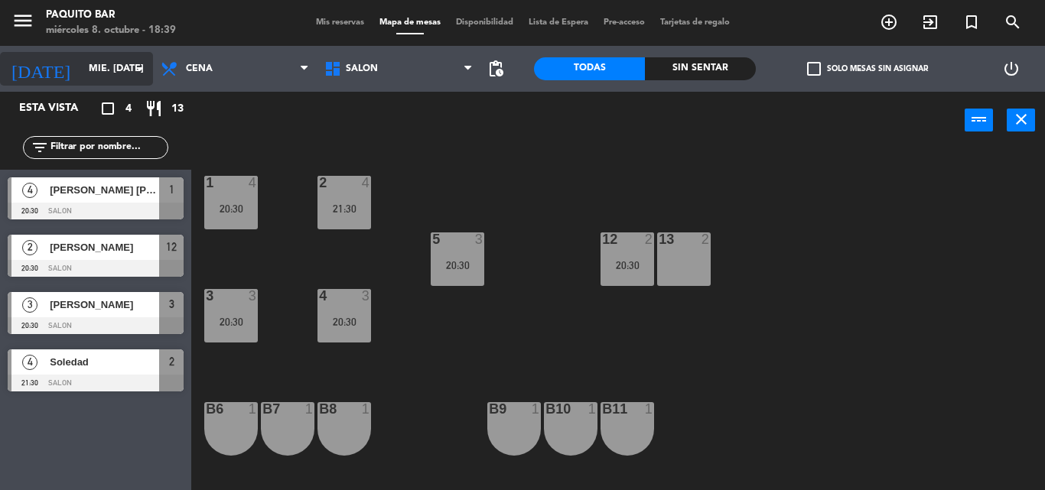
click at [81, 68] on input "mié. [DATE]" at bounding box center [145, 69] width 129 height 26
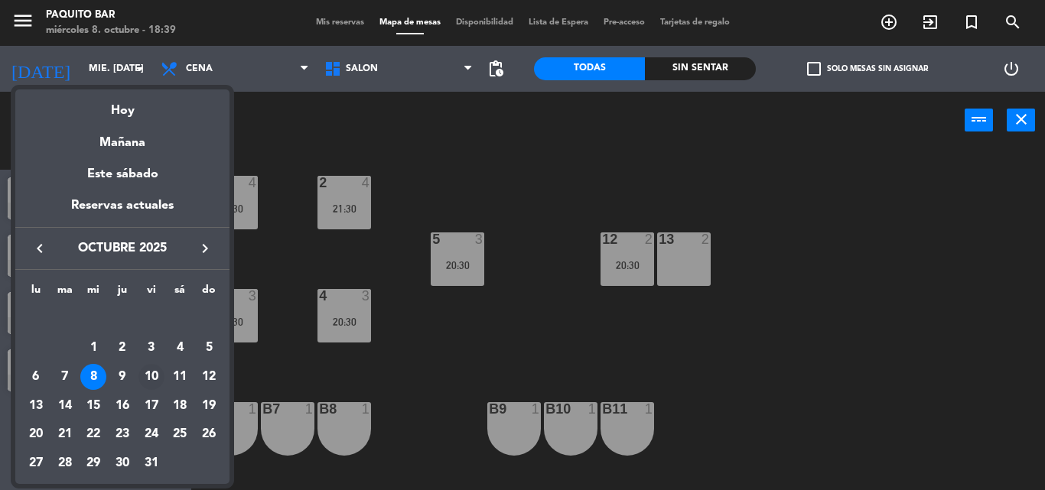
click at [152, 377] on div "10" at bounding box center [152, 377] width 26 height 26
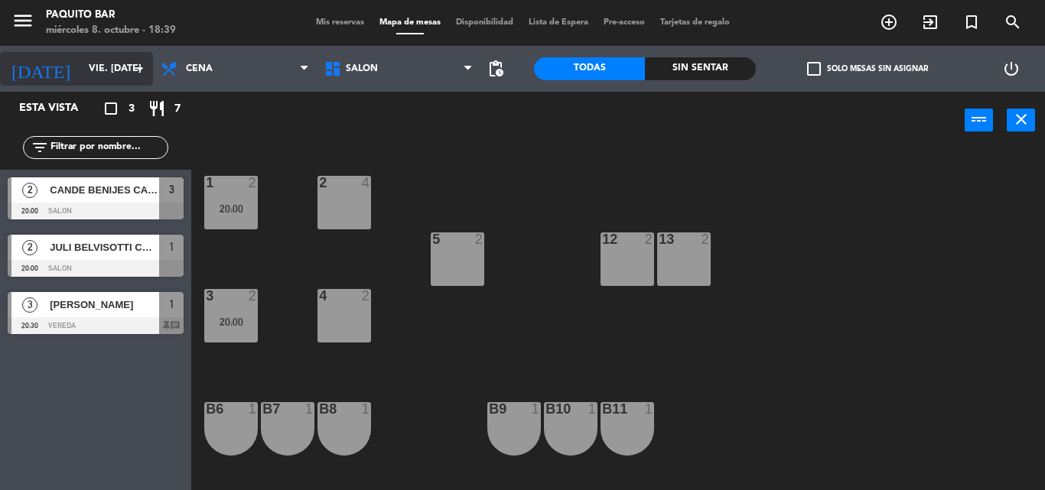
click at [124, 67] on input "vie. [DATE]" at bounding box center [145, 69] width 129 height 26
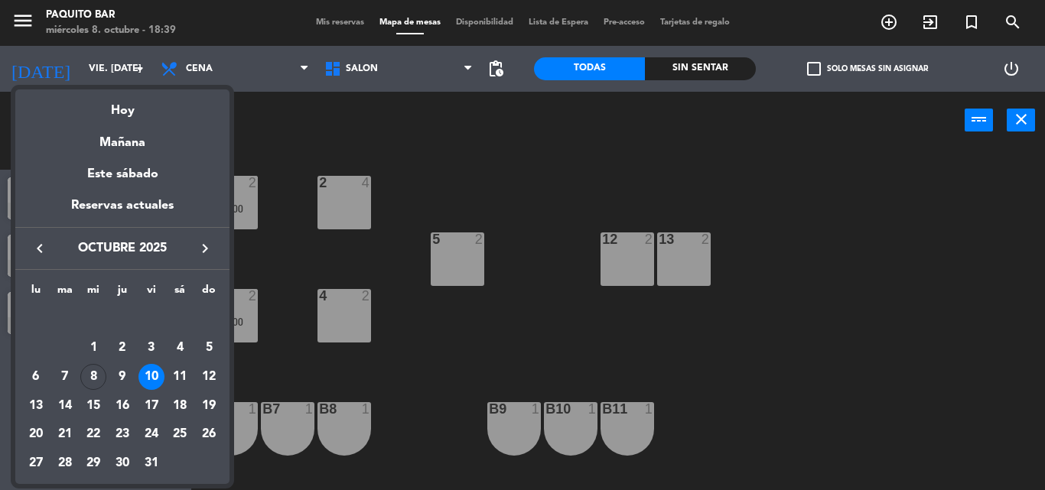
click at [89, 376] on div "8" at bounding box center [93, 377] width 26 height 26
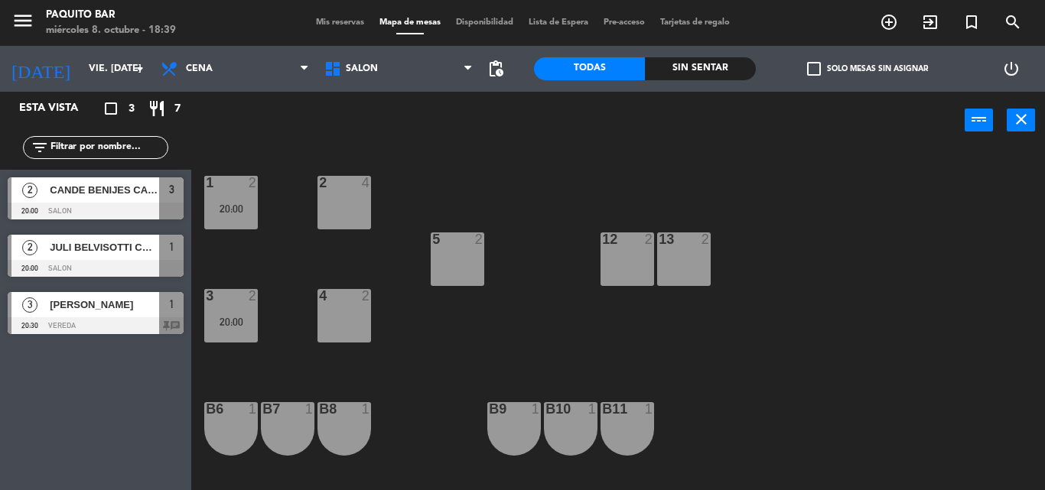
type input "mié. [DATE]"
